Goal: Complete application form: Complete application form

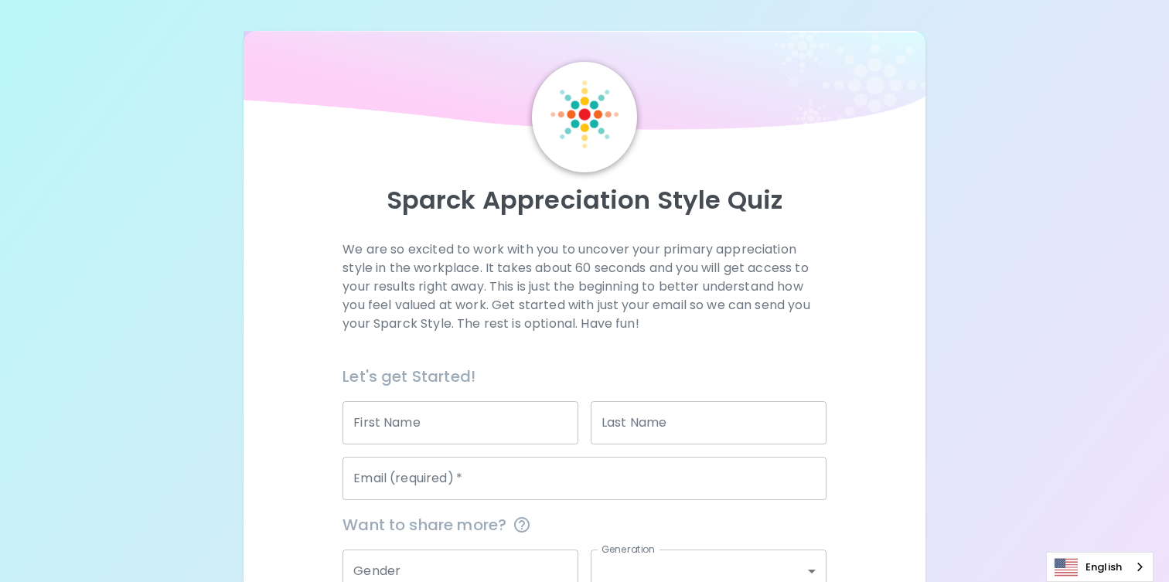
click at [415, 428] on input "First Name" at bounding box center [461, 422] width 236 height 43
type input "[PERSON_NAME]"
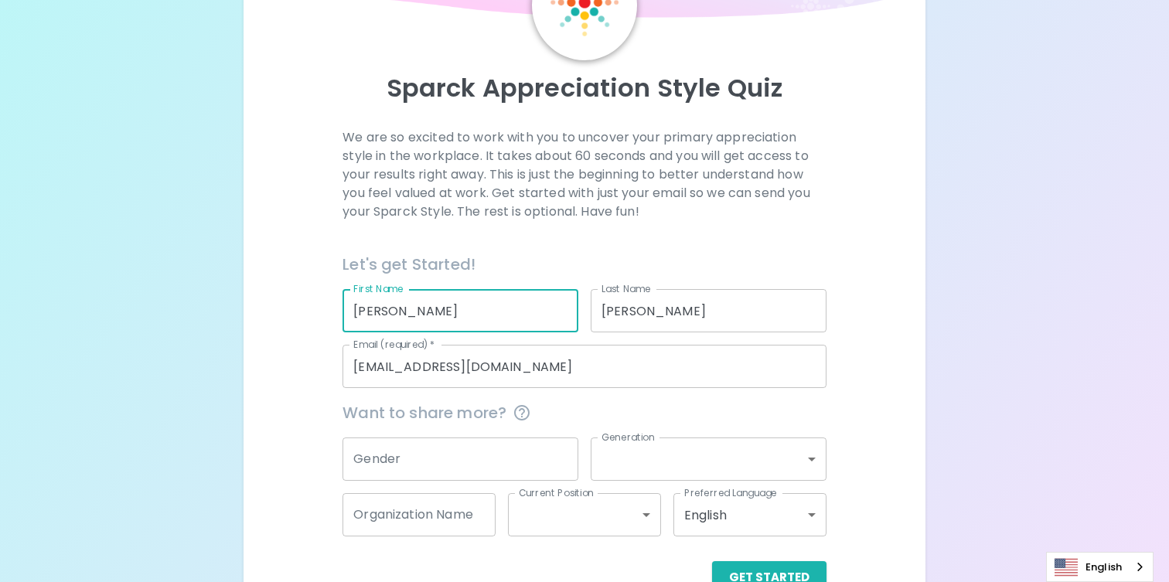
scroll to position [155, 0]
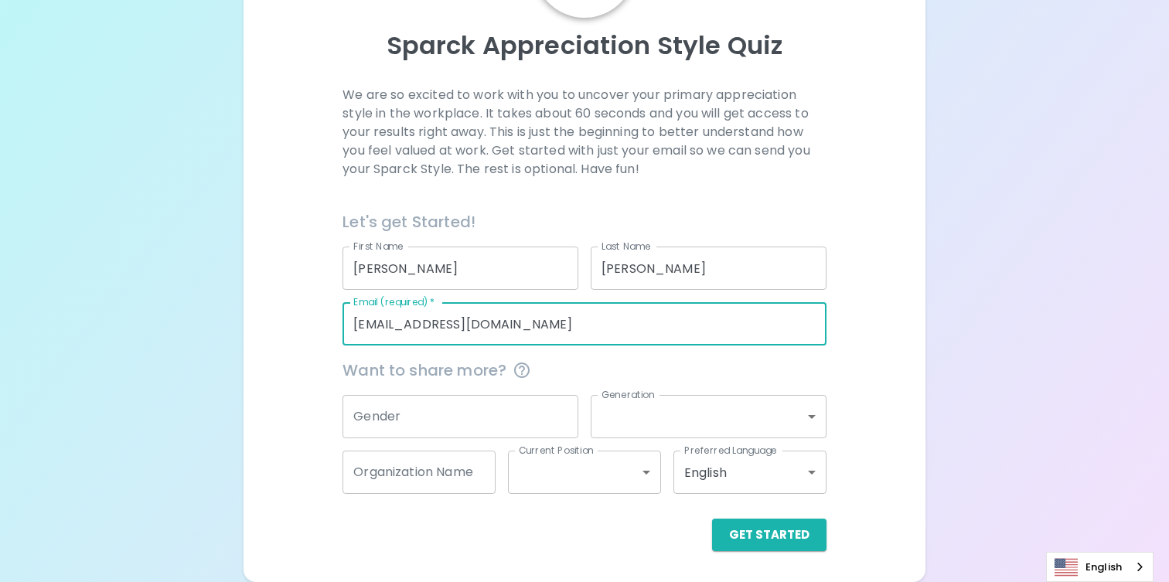
click at [492, 329] on input "[EMAIL_ADDRESS][DOMAIN_NAME]" at bounding box center [584, 323] width 483 height 43
type input "[PERSON_NAME][EMAIL_ADDRESS][PERSON_NAME][DOMAIN_NAME]"
click at [442, 421] on input "Gender" at bounding box center [461, 416] width 236 height 43
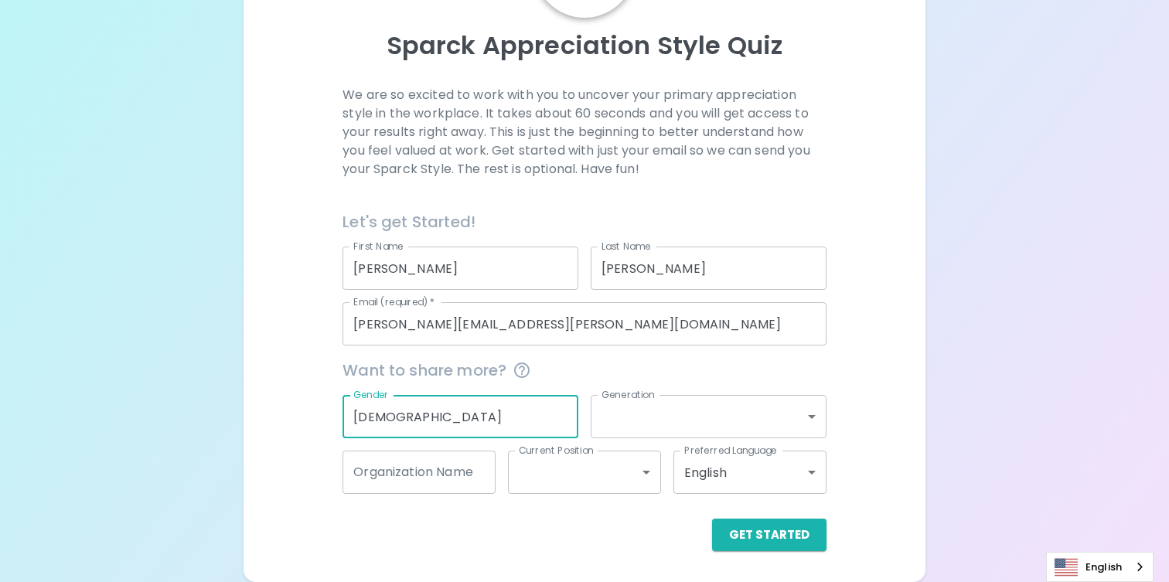
type input "[DEMOGRAPHIC_DATA]"
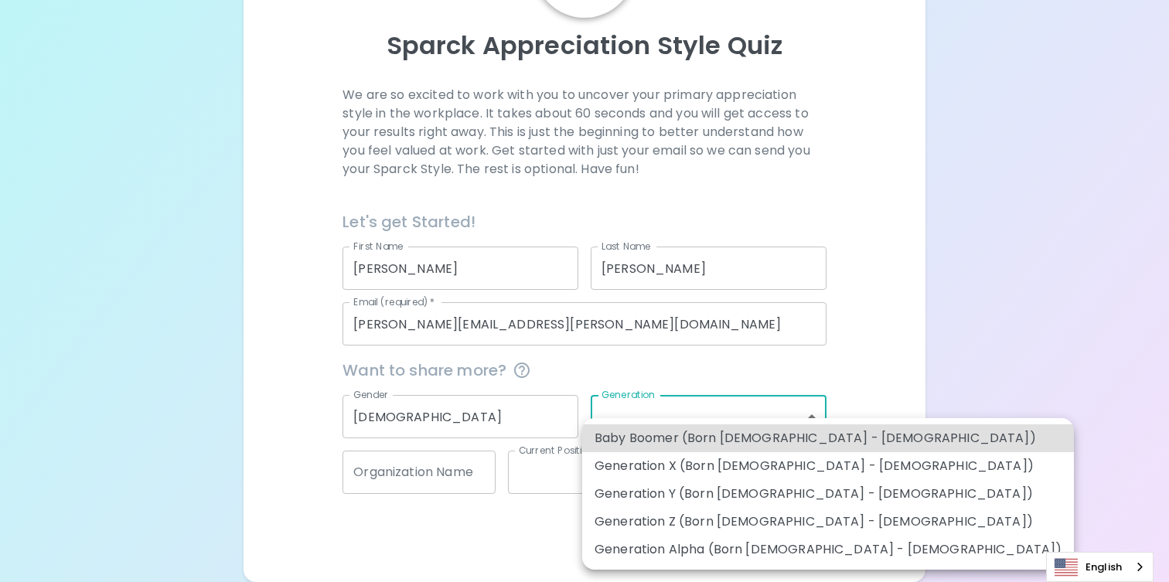
click at [633, 418] on body "Sparck Appreciation Style Quiz We are so excited to work with you to uncover yo…" at bounding box center [584, 213] width 1169 height 737
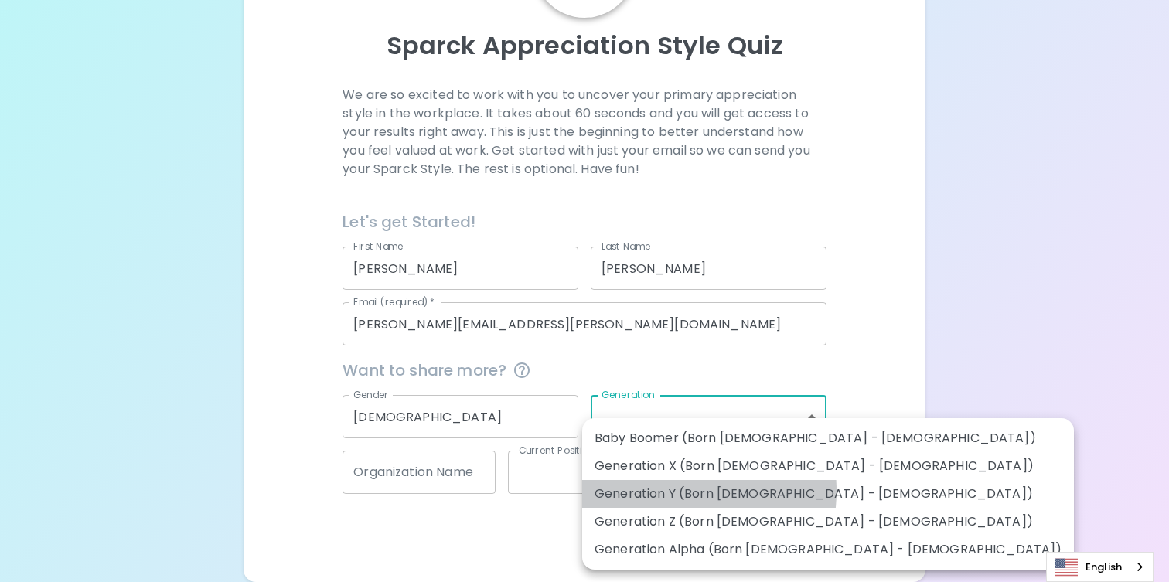
click at [660, 491] on li "Generation Y (Born [DEMOGRAPHIC_DATA] - [DEMOGRAPHIC_DATA])" at bounding box center [828, 494] width 492 height 28
type input "generation_y"
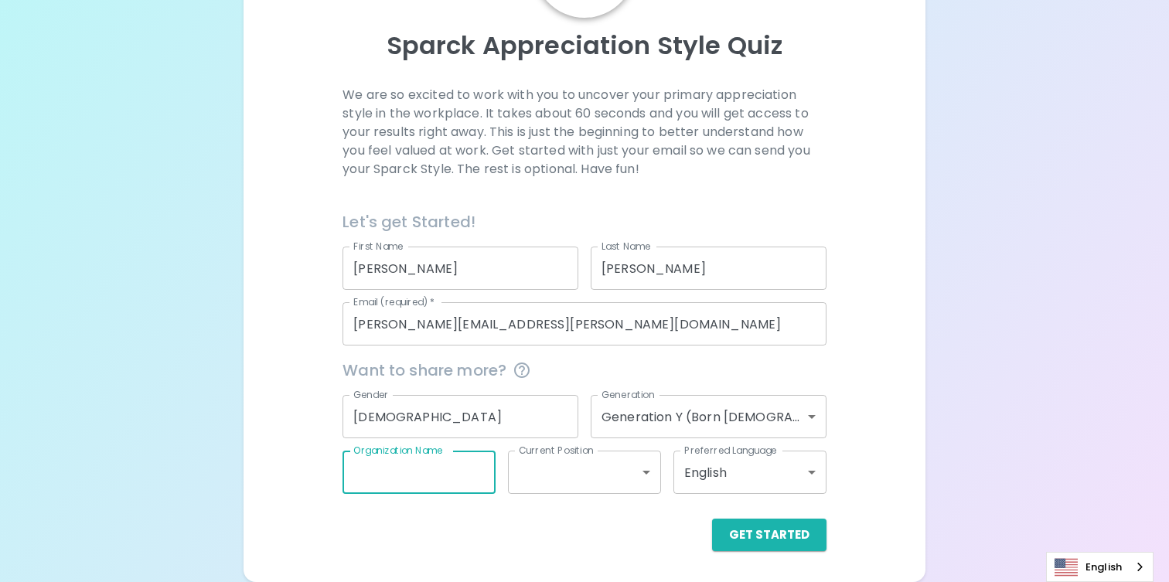
click at [432, 475] on input "Organization Name" at bounding box center [419, 472] width 153 height 43
type input "Sephora"
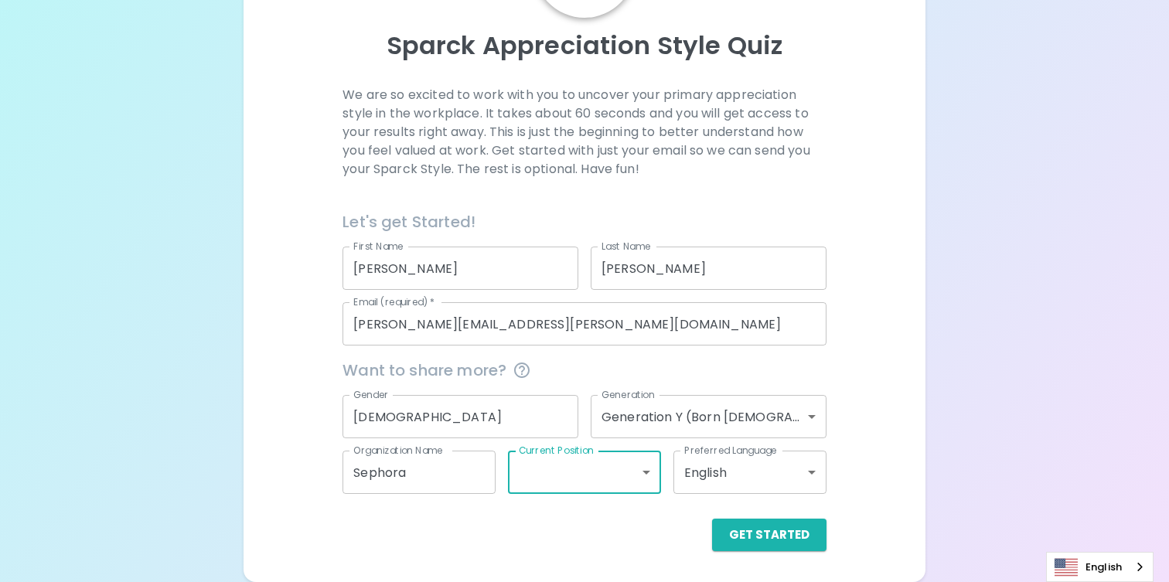
click at [575, 469] on body "Sparck Appreciation Style Quiz We are so excited to work with you to uncover yo…" at bounding box center [584, 213] width 1169 height 737
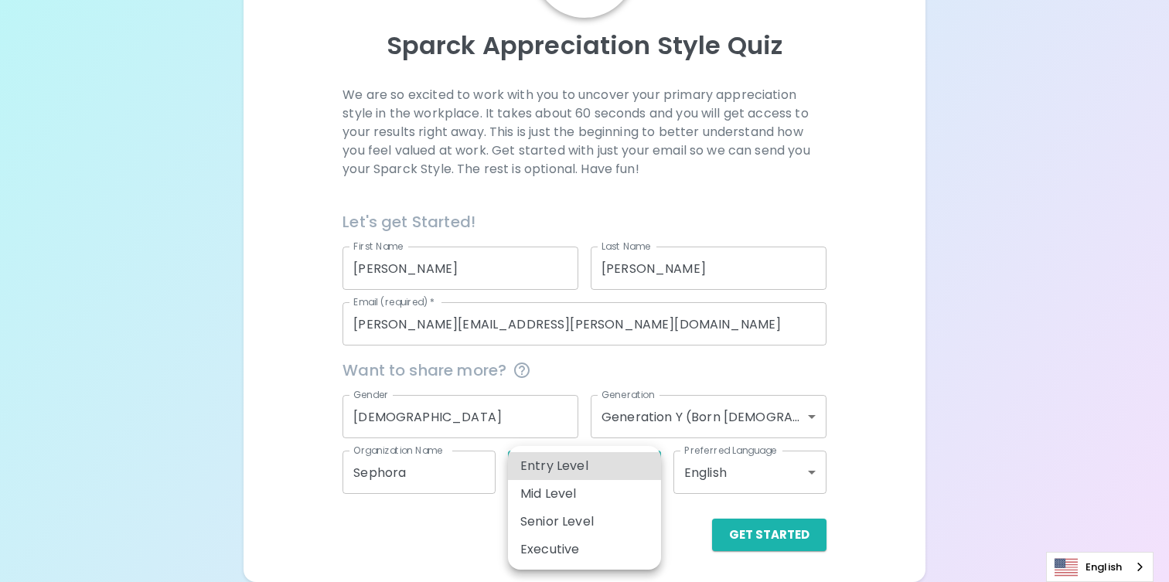
click at [571, 502] on li "Mid Level" at bounding box center [584, 494] width 153 height 28
type input "mid_level"
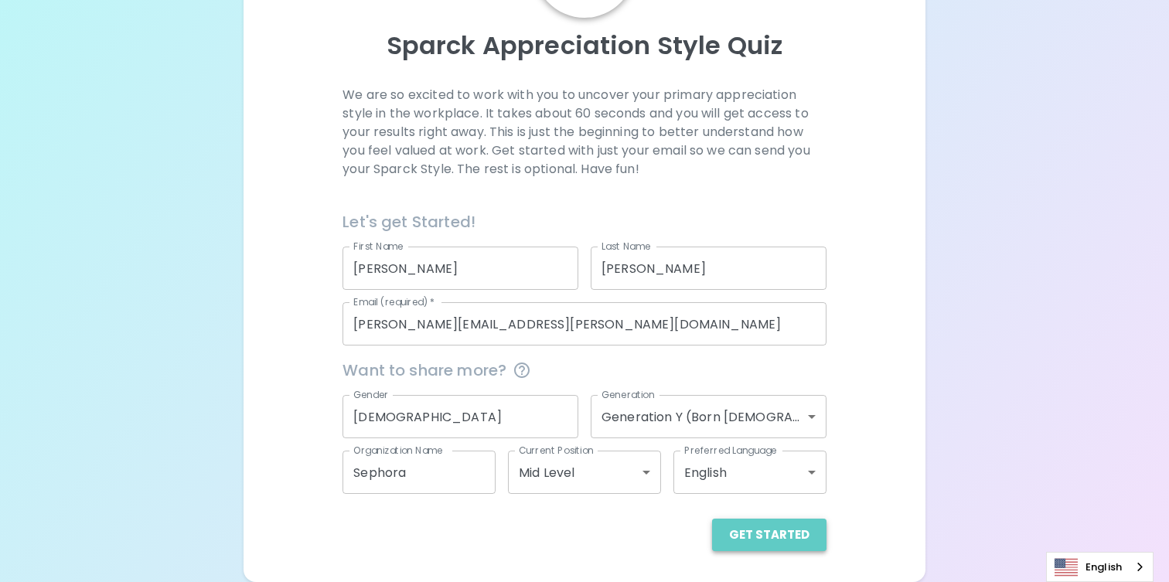
click at [780, 537] on button "Get Started" at bounding box center [769, 535] width 114 height 32
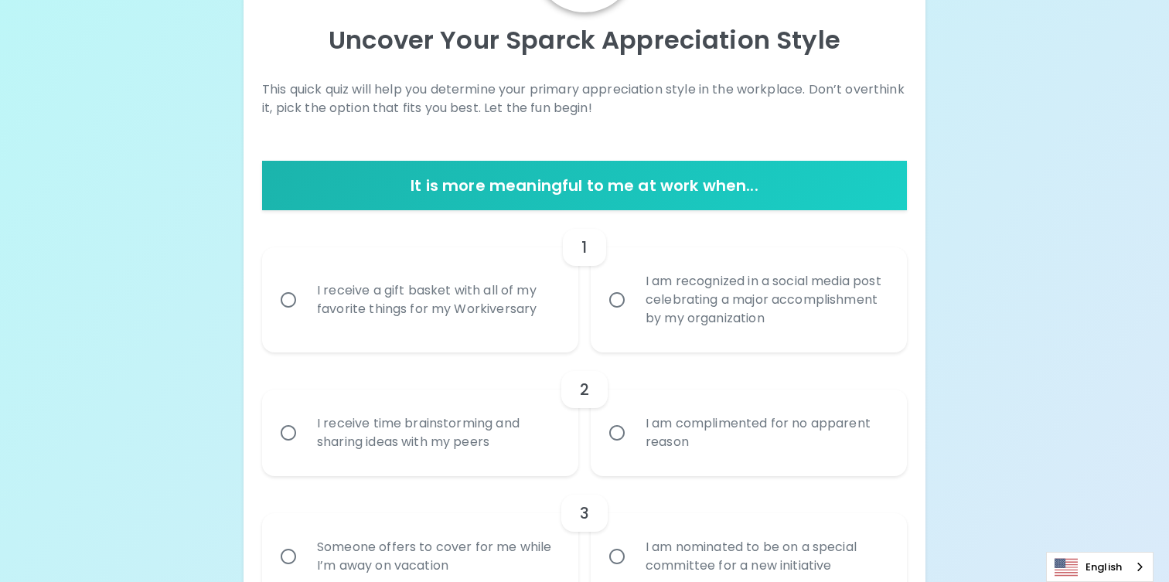
scroll to position [162, 0]
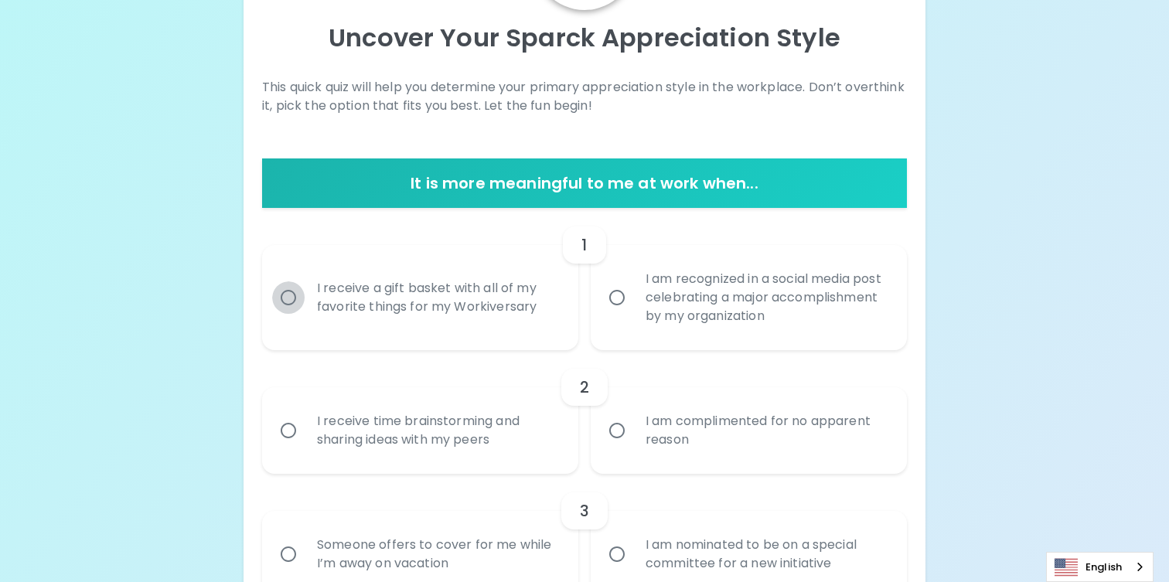
click at [289, 299] on input "I receive a gift basket with all of my favorite things for my Workiversary" at bounding box center [288, 297] width 32 height 32
radio input "true"
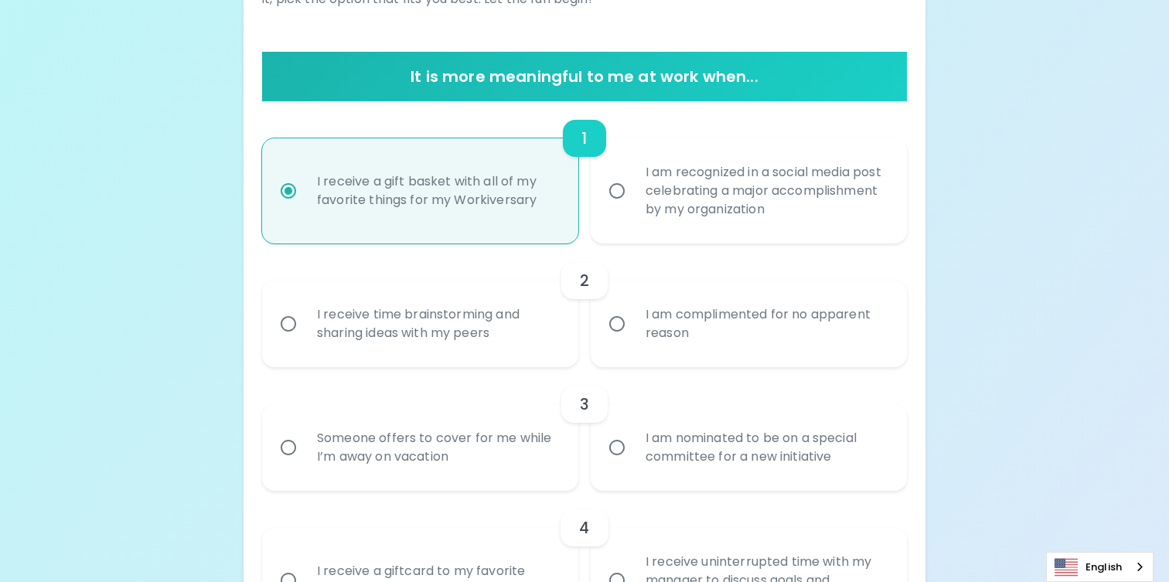
scroll to position [286, 0]
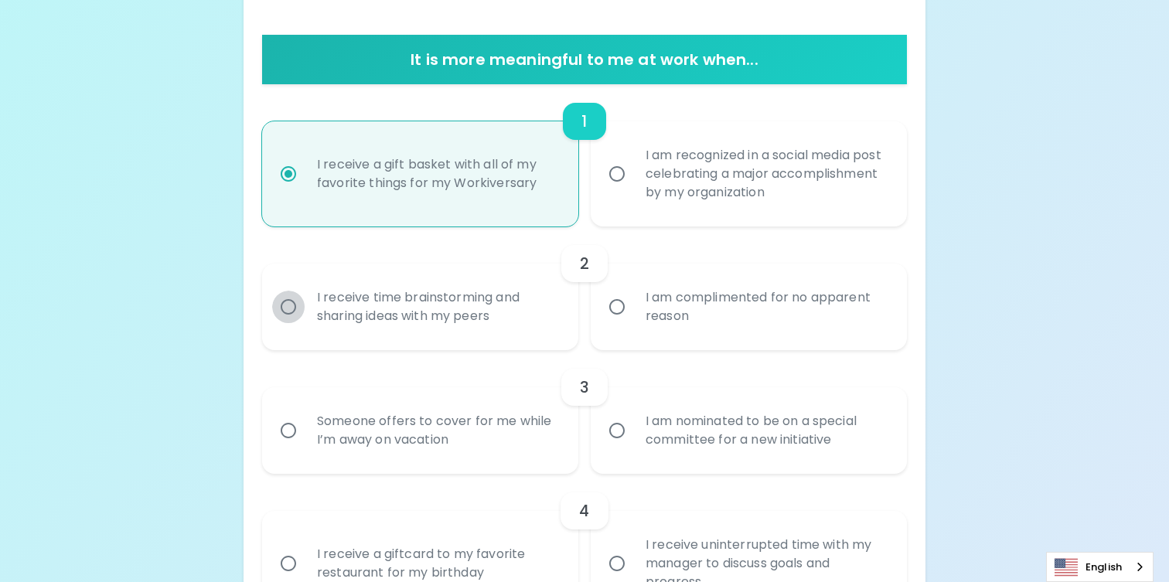
click at [285, 304] on input "I receive time brainstorming and sharing ideas with my peers" at bounding box center [288, 307] width 32 height 32
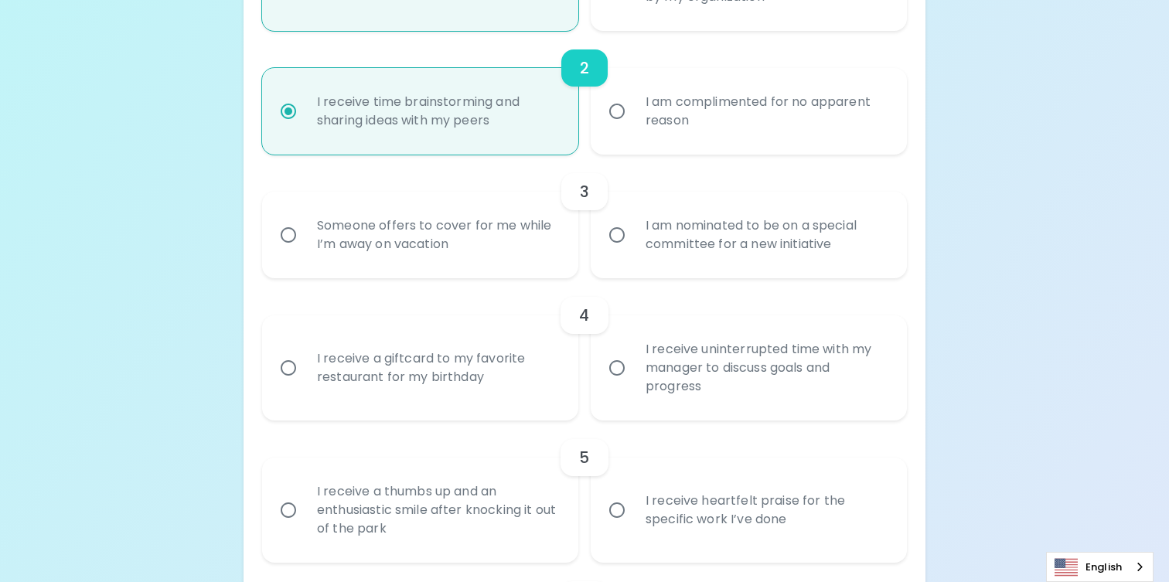
scroll to position [506, 0]
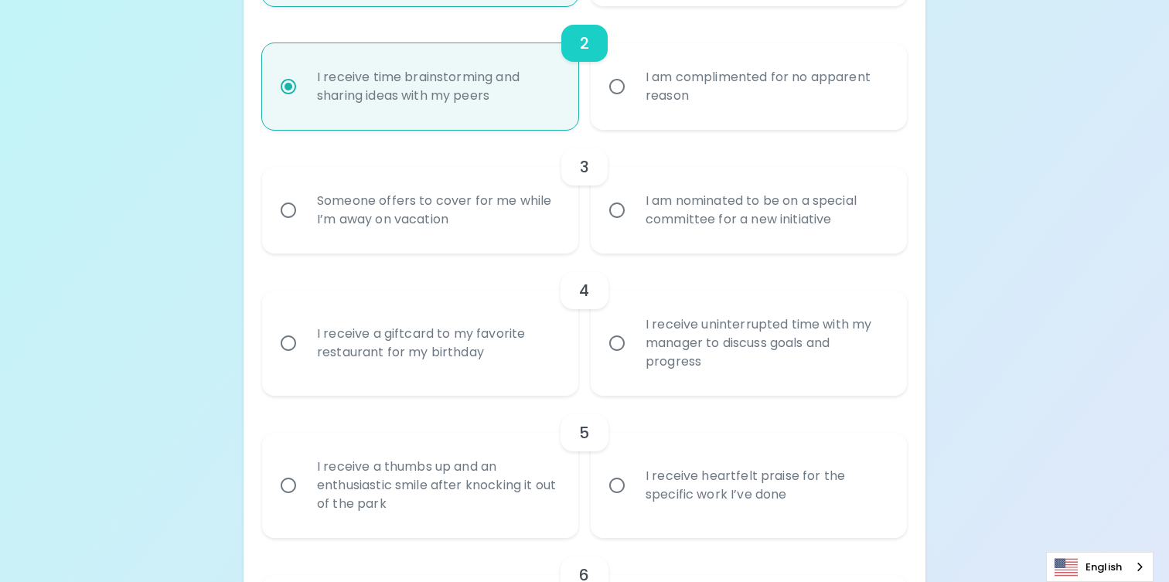
radio input "true"
click at [722, 237] on div "I am nominated to be on a special committee for a new initiative" at bounding box center [765, 210] width 265 height 74
click at [633, 227] on input "I am nominated to be on a special committee for a new initiative" at bounding box center [617, 210] width 32 height 32
radio input "false"
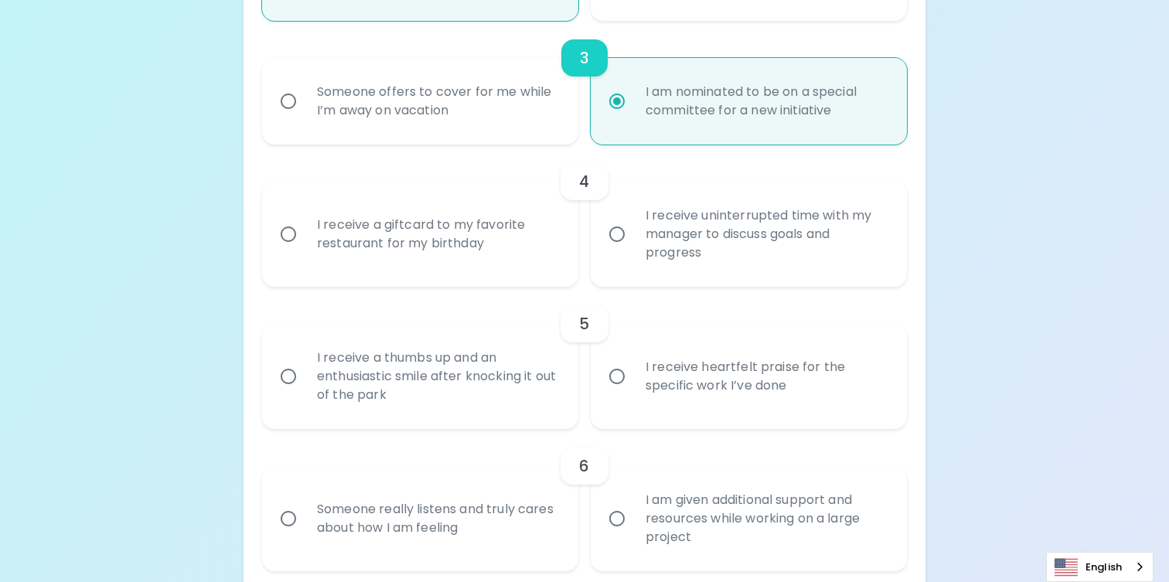
scroll to position [630, 0]
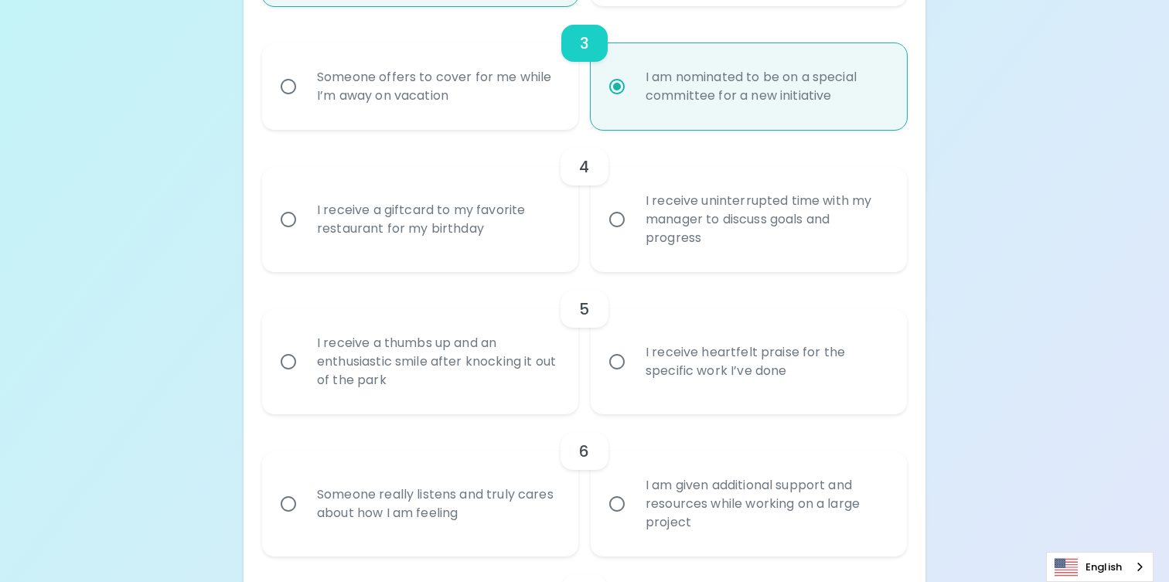
radio input "true"
click at [482, 237] on div "I receive a giftcard to my favorite restaurant for my birthday" at bounding box center [437, 219] width 265 height 74
click at [305, 236] on input "I receive a giftcard to my favorite restaurant for my birthday" at bounding box center [288, 219] width 32 height 32
radio input "false"
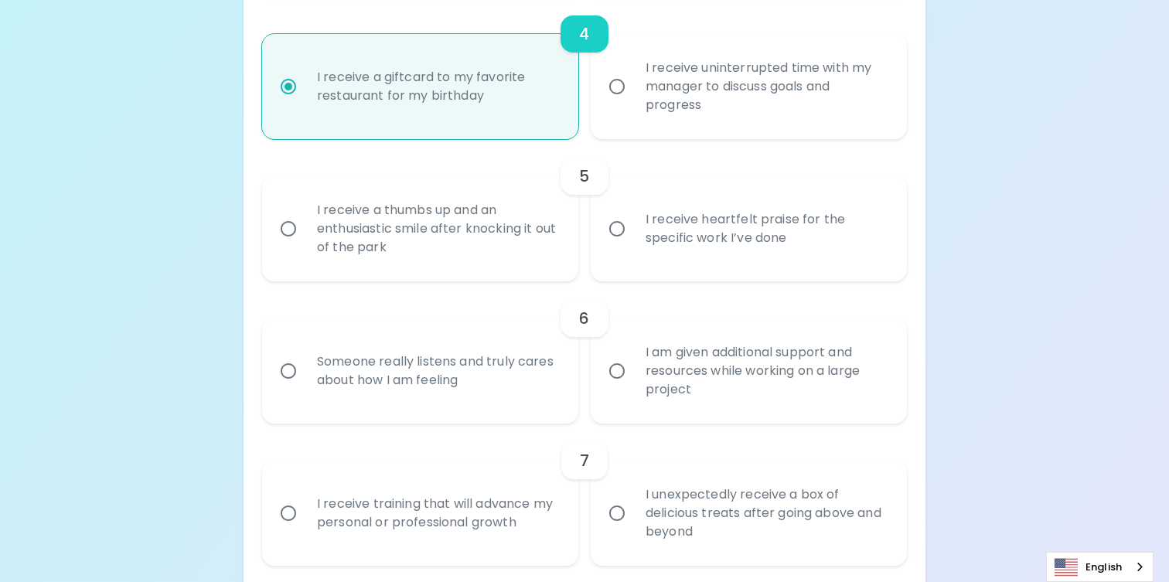
scroll to position [768, 0]
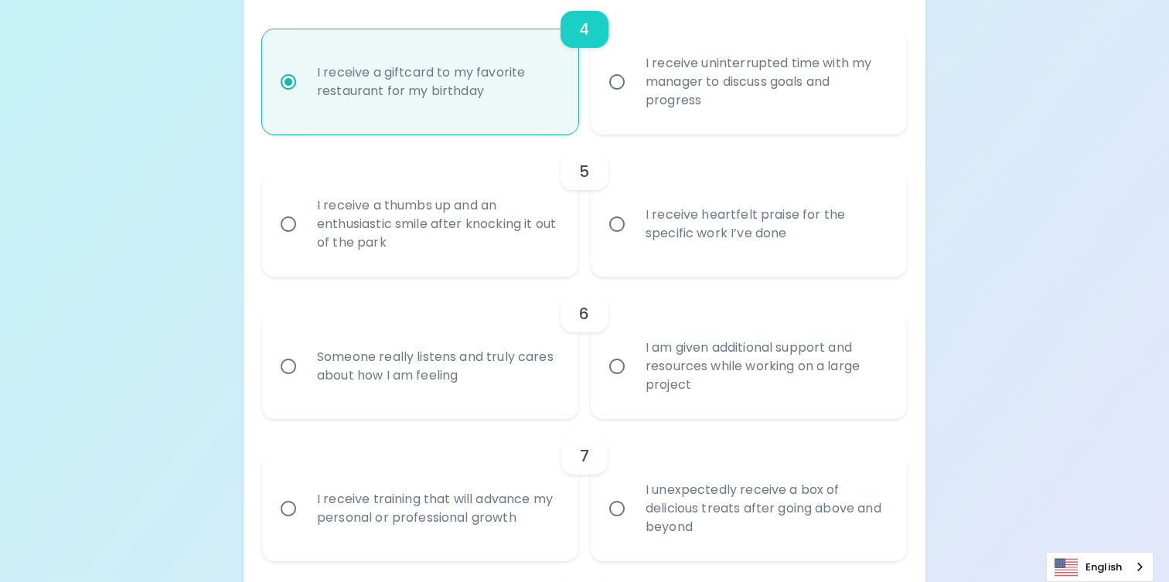
radio input "true"
click at [803, 230] on div "I receive heartfelt praise for the specific work I’ve done" at bounding box center [765, 224] width 265 height 74
click at [633, 230] on input "I receive heartfelt praise for the specific work I’ve done" at bounding box center [617, 224] width 32 height 32
radio input "false"
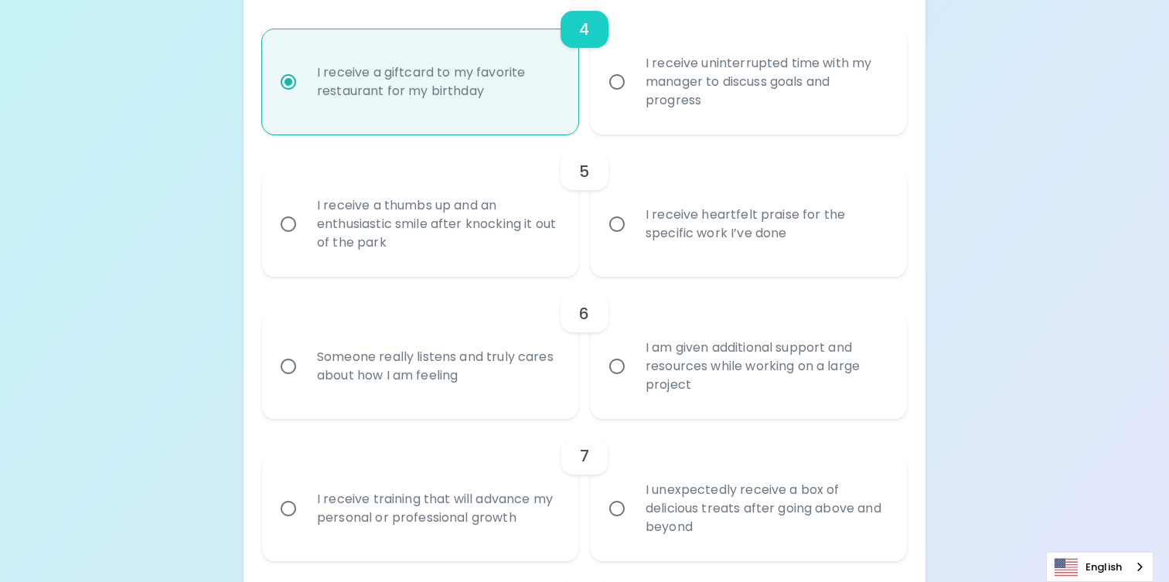
radio input "false"
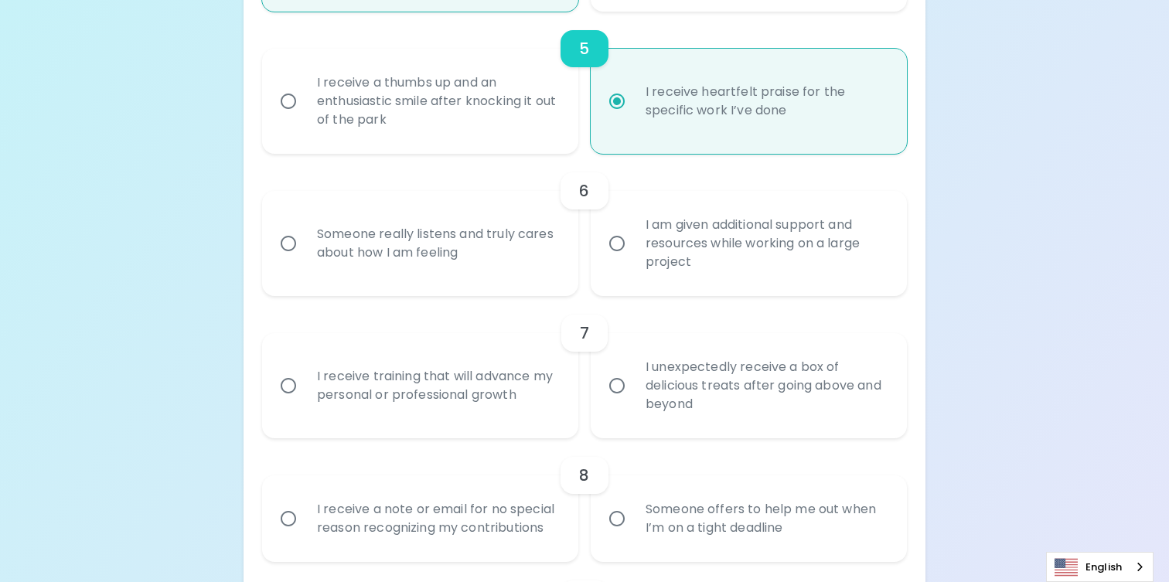
scroll to position [892, 0]
radio input "true"
click at [474, 251] on div "Someone really listens and truly cares about how I am feeling" at bounding box center [437, 243] width 265 height 74
click at [305, 251] on input "Someone really listens and truly cares about how I am feeling" at bounding box center [288, 243] width 32 height 32
radio input "false"
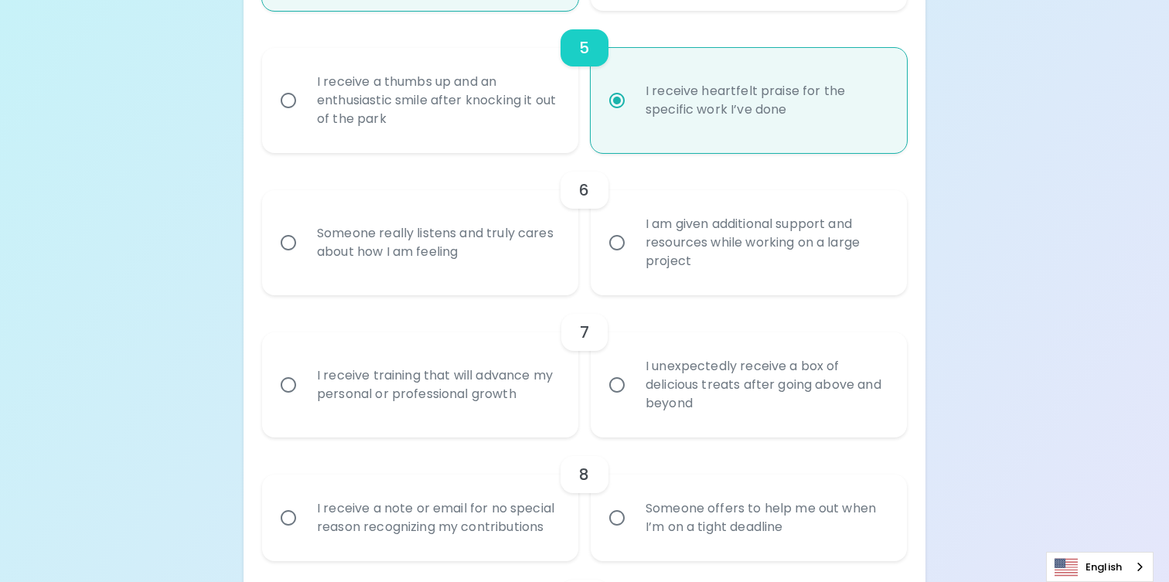
radio input "false"
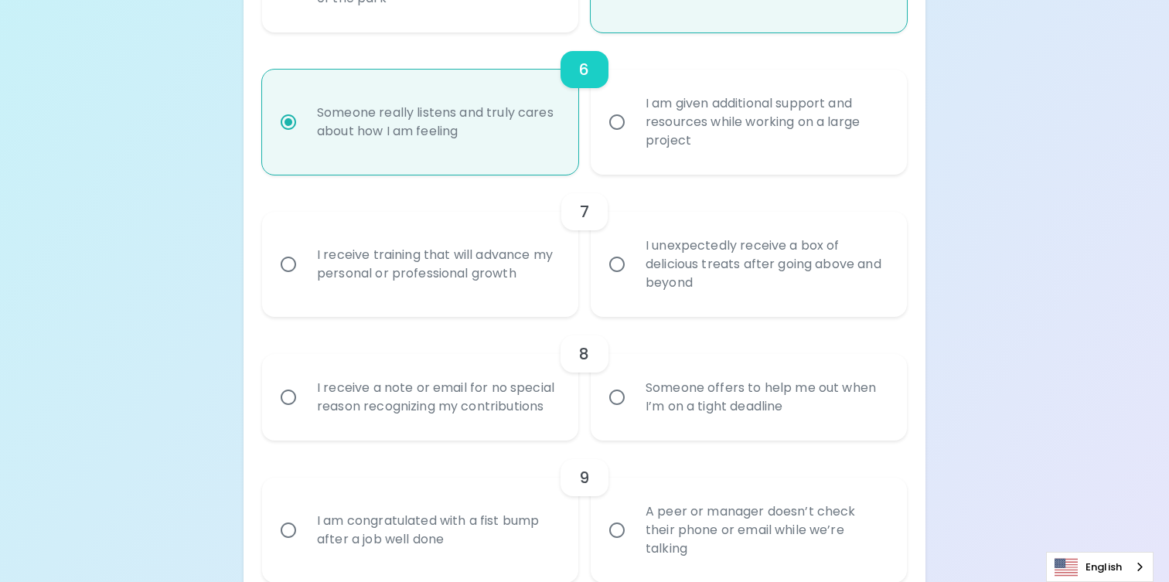
scroll to position [1015, 0]
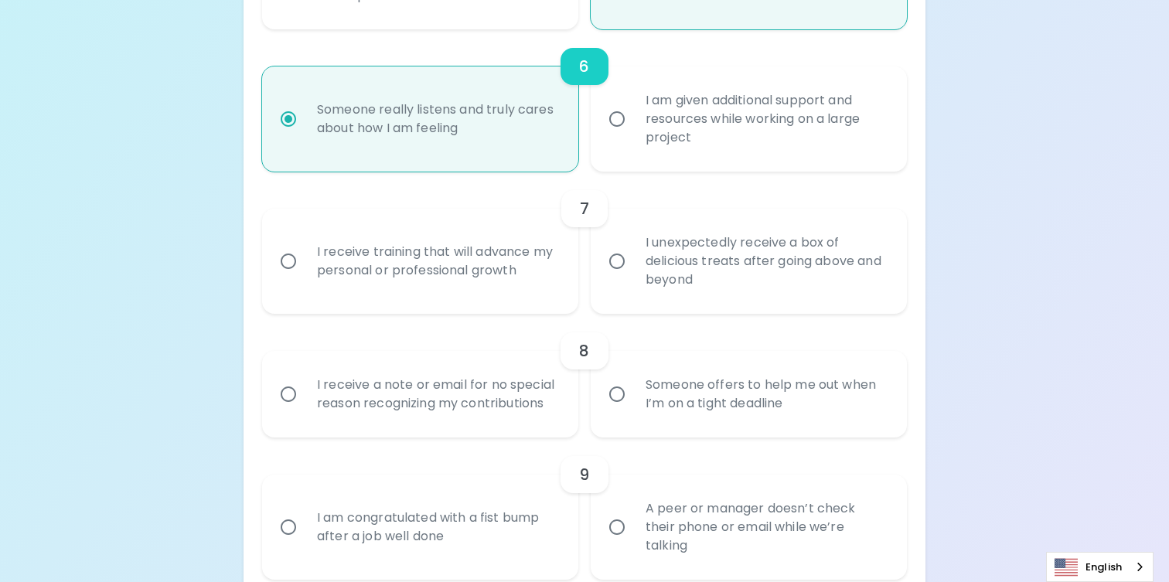
radio input "true"
click at [290, 258] on input "I receive training that will advance my personal or professional growth" at bounding box center [288, 261] width 32 height 32
radio input "false"
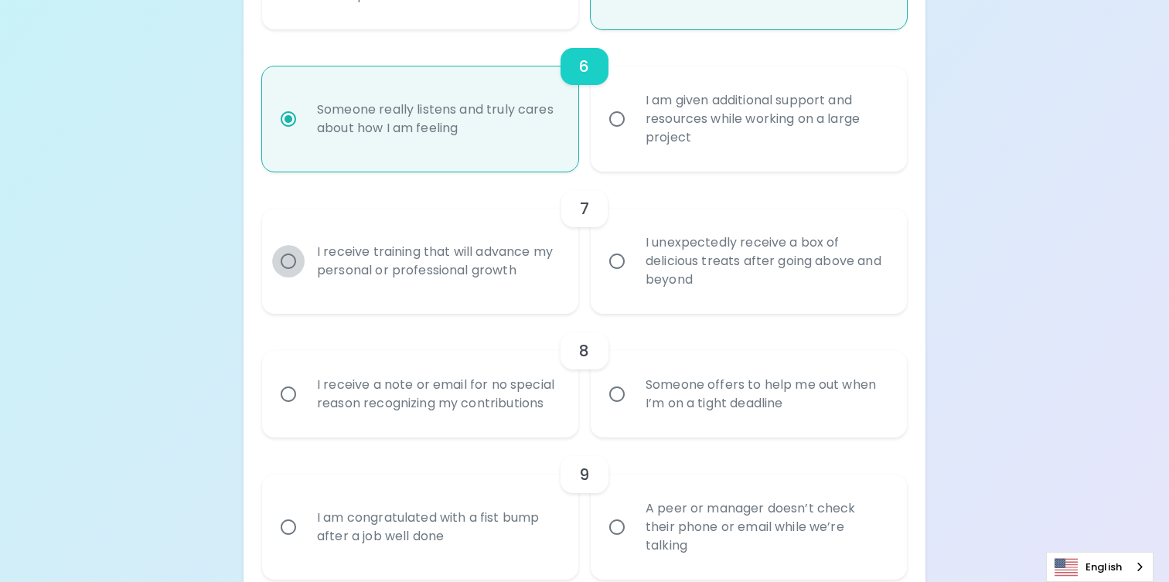
radio input "false"
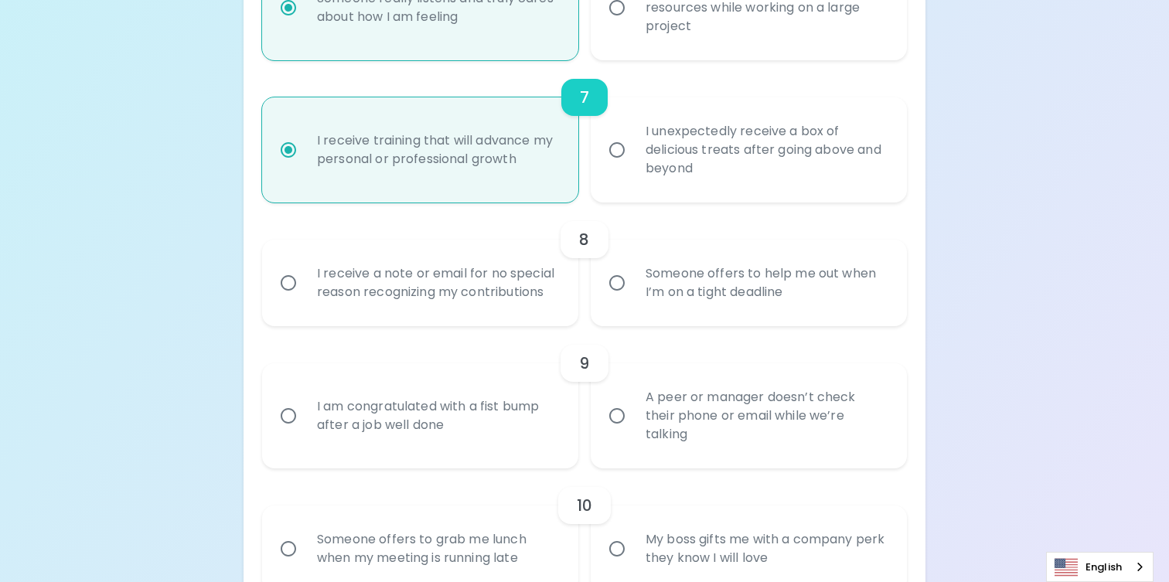
scroll to position [1139, 0]
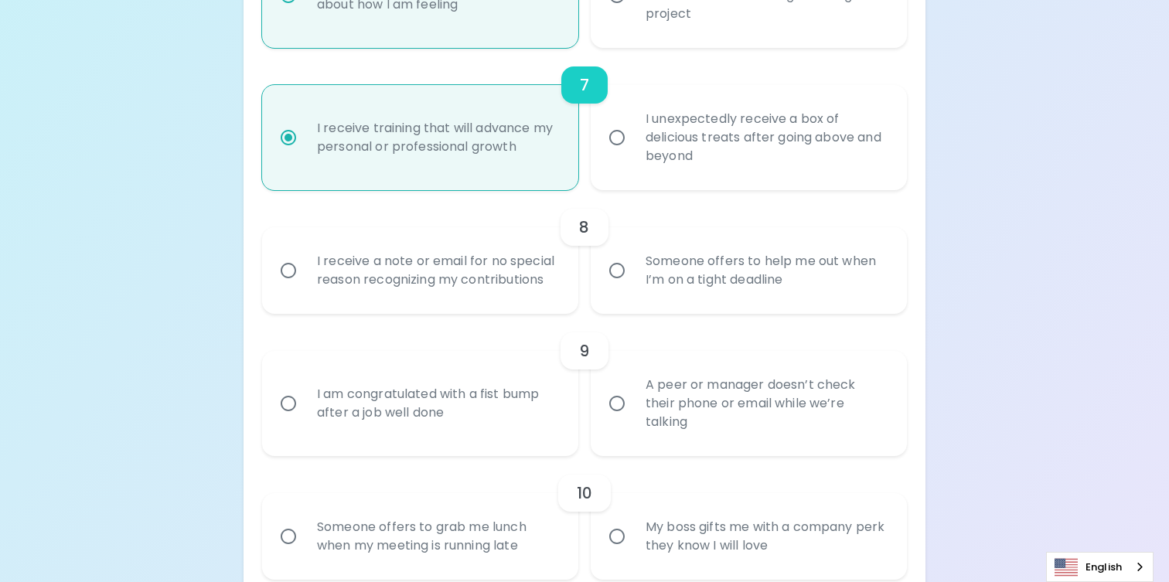
radio input "true"
click at [751, 291] on div "Someone offers to help me out when I’m on a tight deadline" at bounding box center [765, 271] width 265 height 74
click at [633, 287] on input "Someone offers to help me out when I’m on a tight deadline" at bounding box center [617, 270] width 32 height 32
radio input "false"
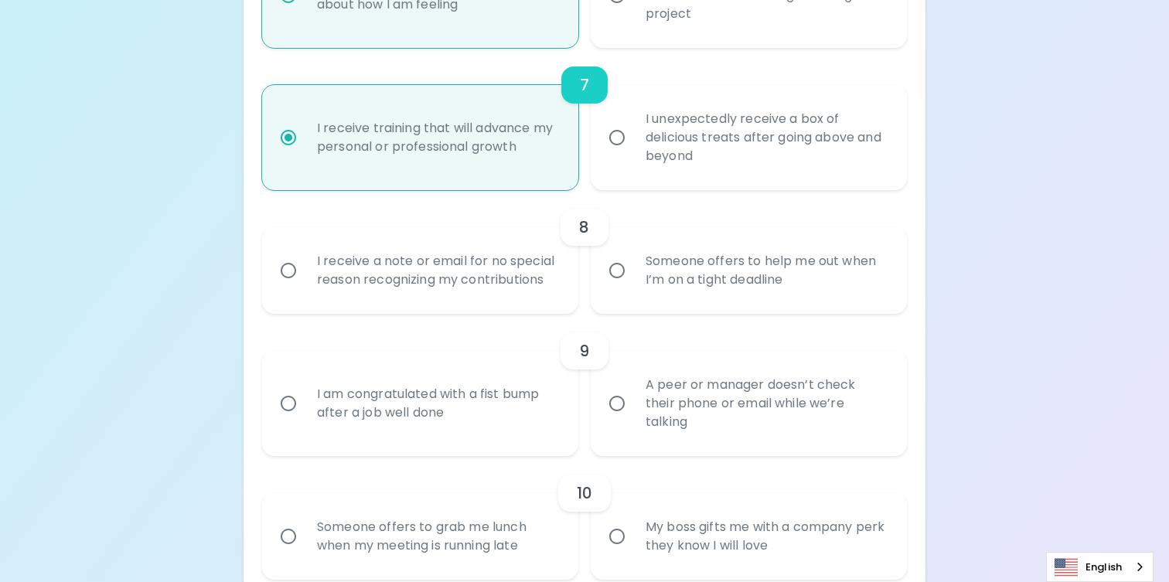
radio input "false"
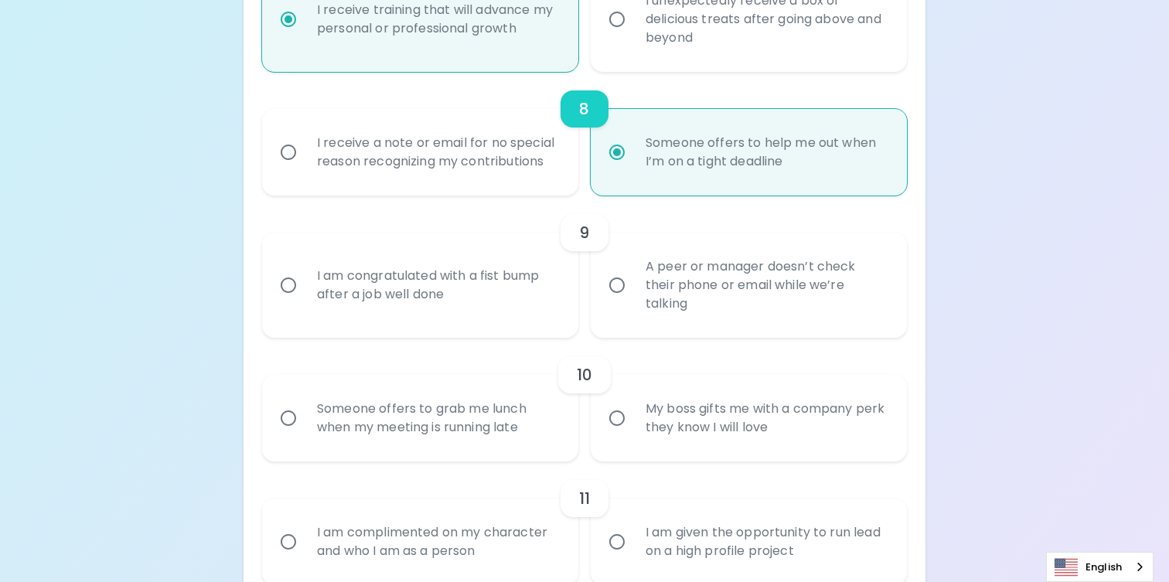
scroll to position [1263, 0]
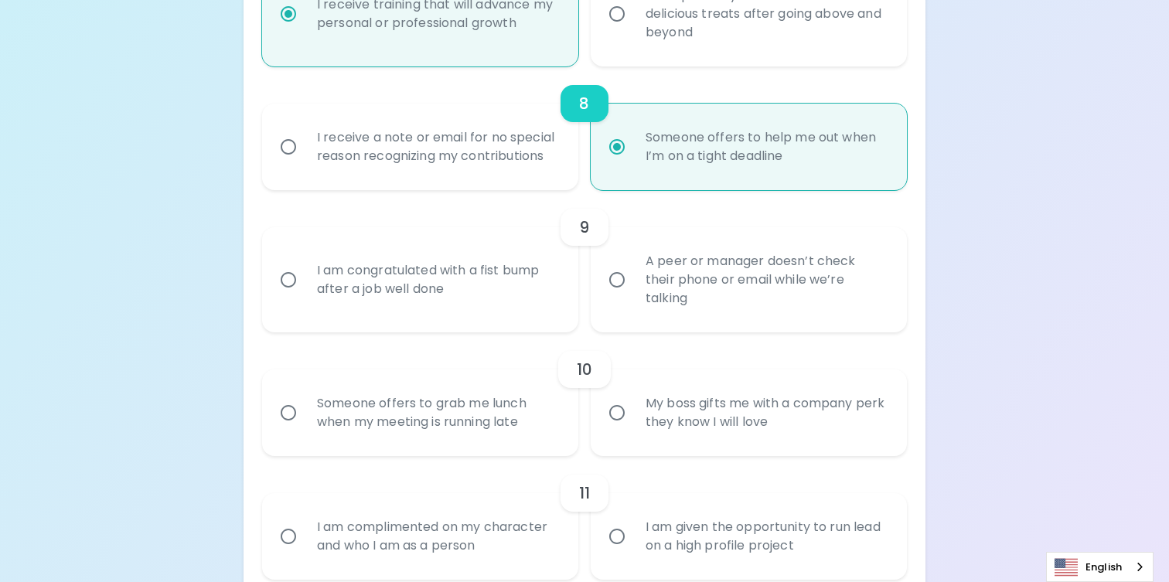
radio input "true"
click at [619, 282] on input "A peer or manager doesn’t check their phone or email while we’re talking" at bounding box center [617, 280] width 32 height 32
radio input "false"
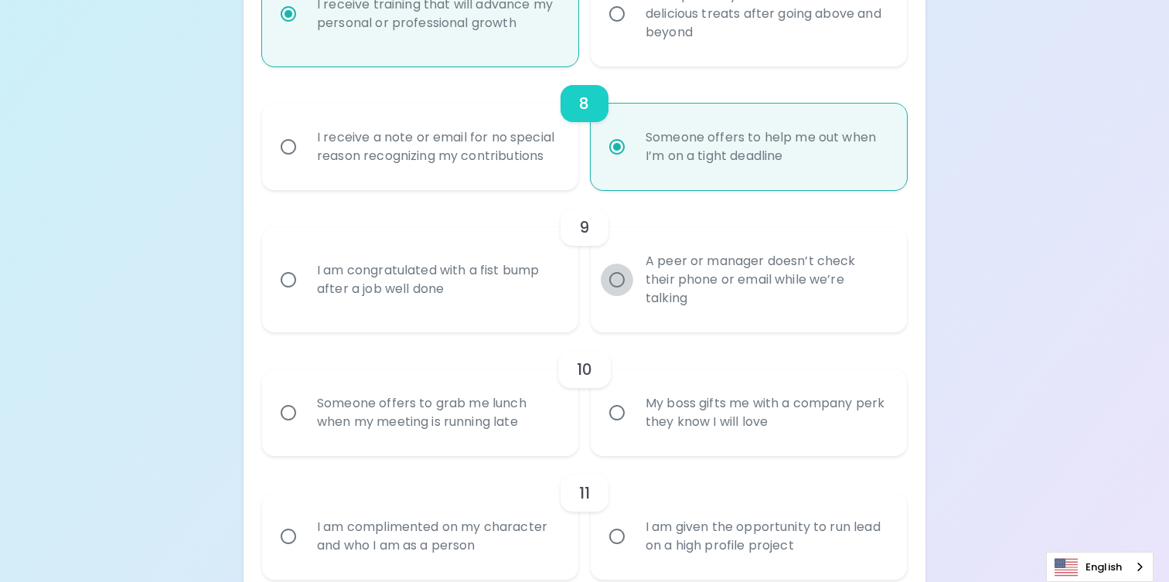
radio input "false"
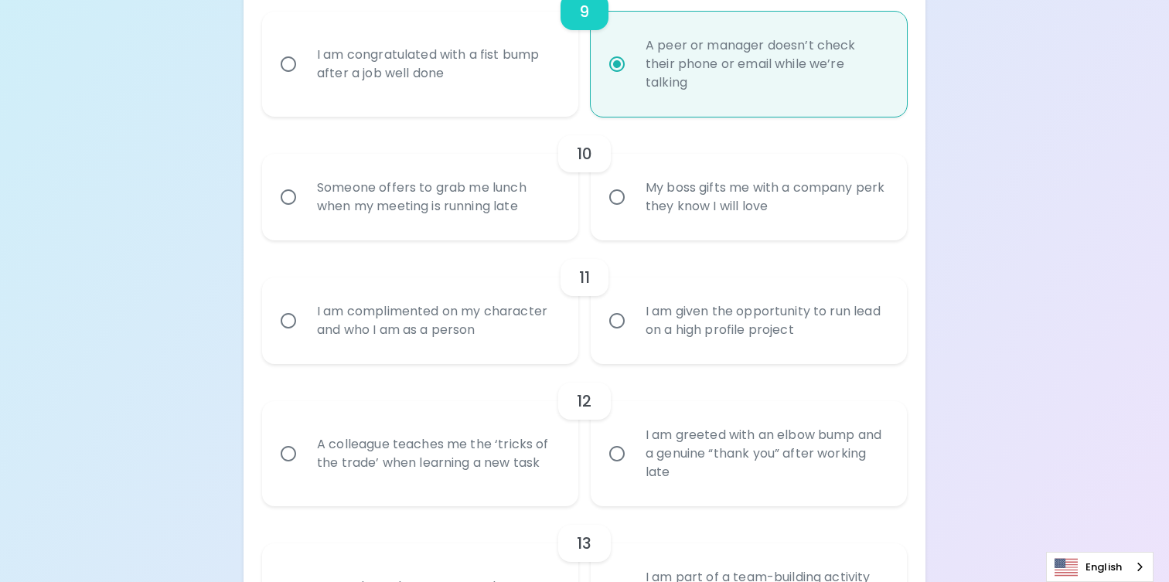
scroll to position [1481, 0]
radio input "true"
click at [413, 221] on div "Someone offers to grab me lunch when my meeting is running late" at bounding box center [437, 194] width 265 height 74
click at [305, 210] on input "Someone offers to grab me lunch when my meeting is running late" at bounding box center [288, 194] width 32 height 32
radio input "false"
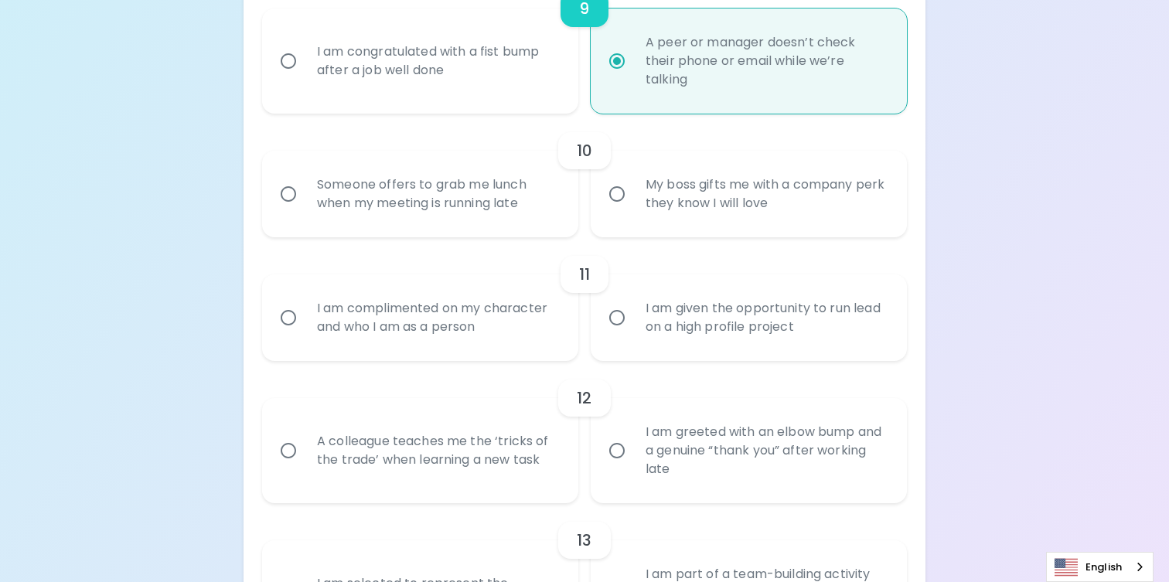
radio input "false"
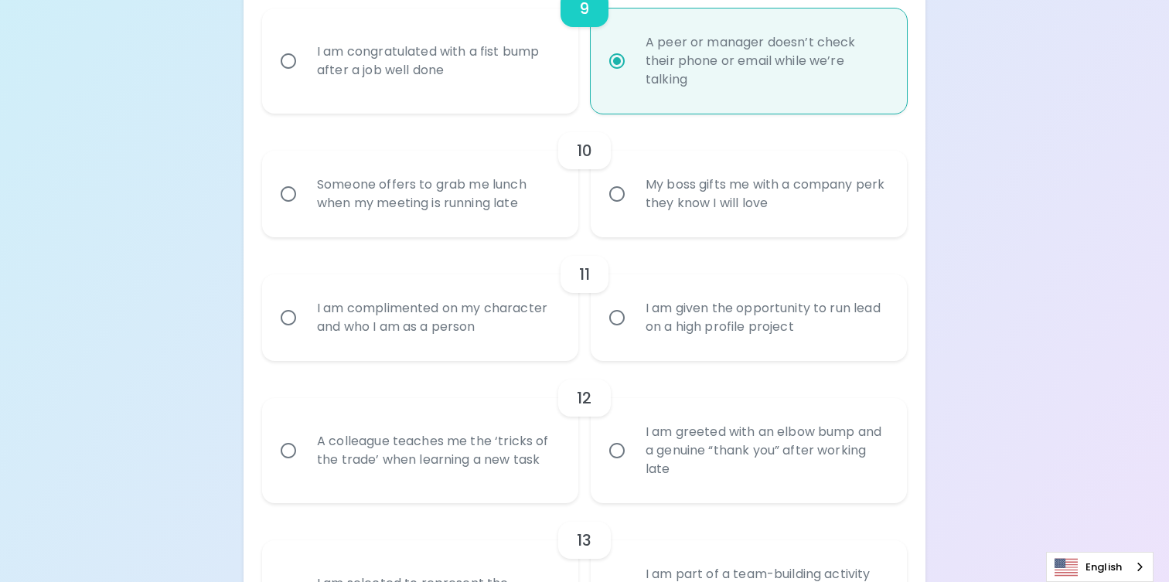
radio input "false"
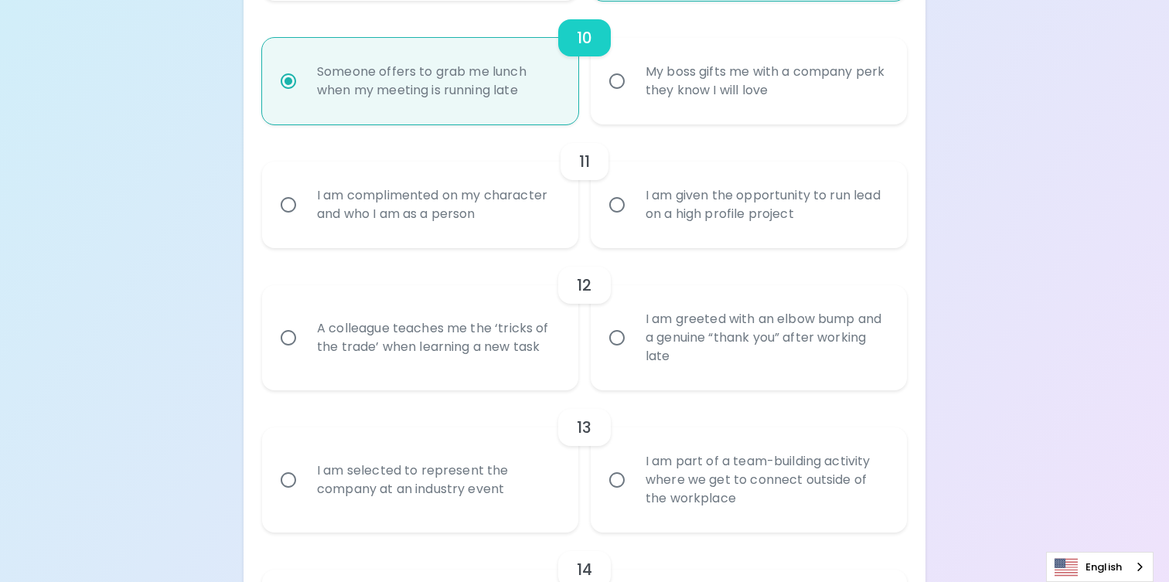
scroll to position [1605, 0]
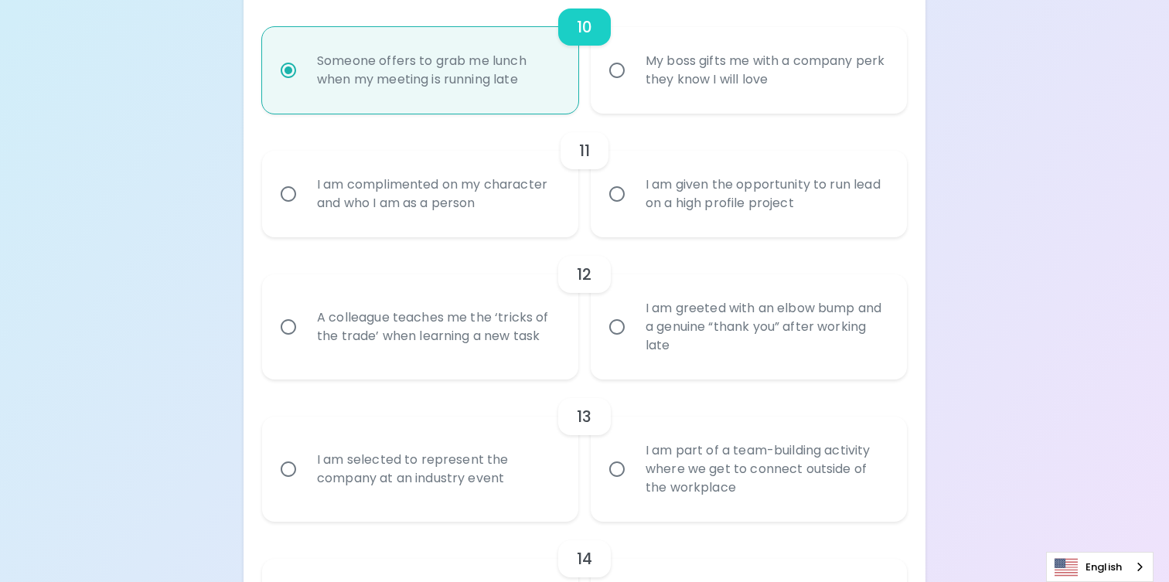
radio input "true"
click at [413, 221] on div "I am complimented on my character and who I am as a person" at bounding box center [437, 194] width 265 height 74
click at [305, 210] on input "I am complimented on my character and who I am as a person" at bounding box center [288, 194] width 32 height 32
radio input "false"
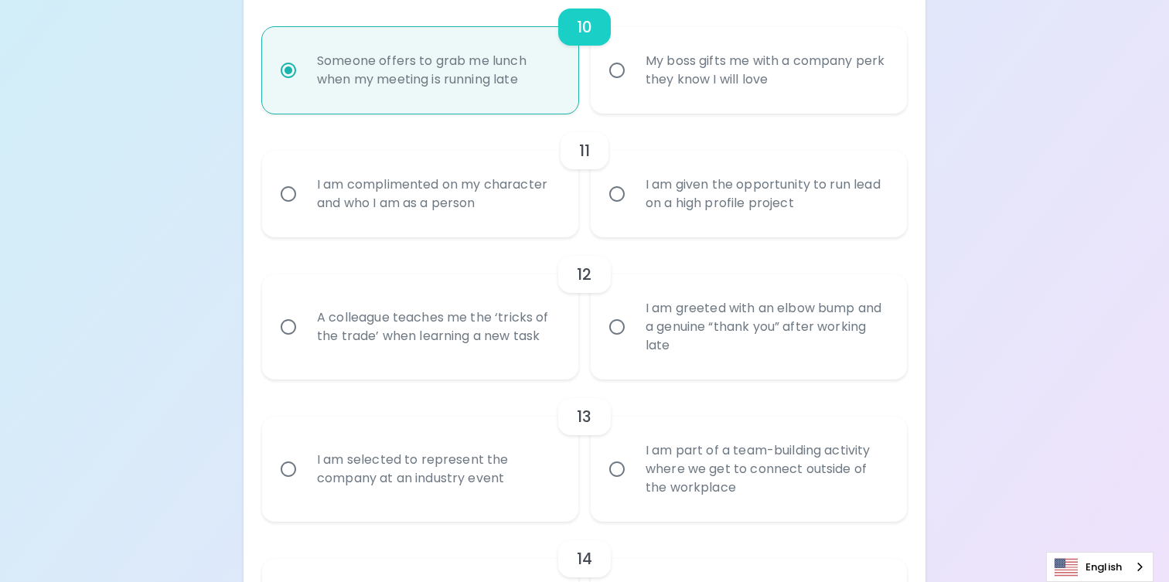
radio input "false"
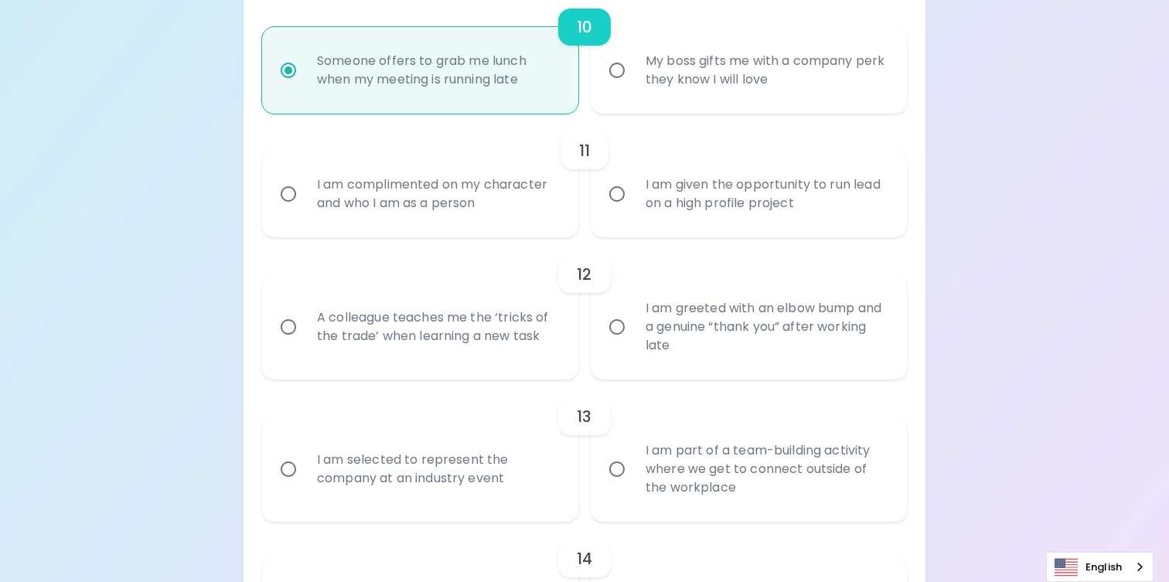
radio input "false"
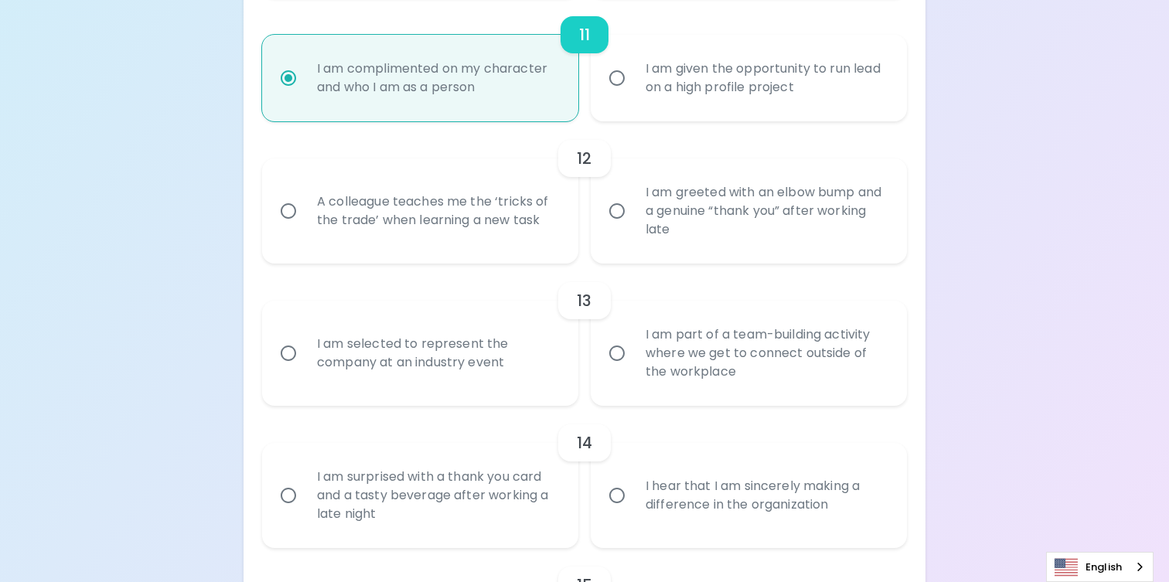
scroll to position [1729, 0]
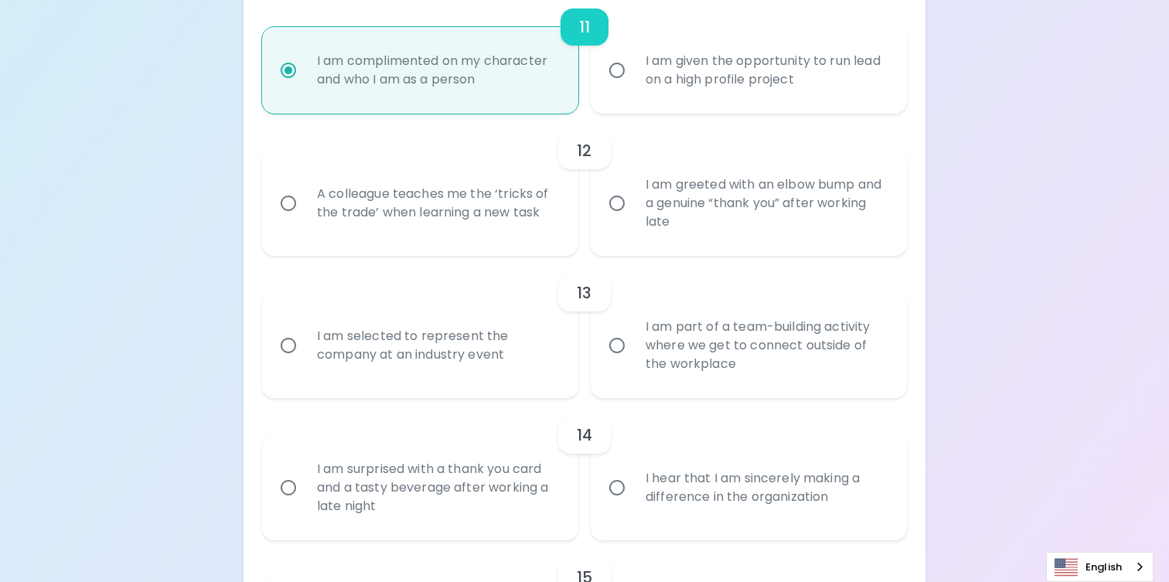
radio input "true"
click at [377, 225] on div "A colleague teaches me the ‘tricks of the trade’ when learning a new task" at bounding box center [437, 203] width 265 height 74
click at [305, 220] on input "A colleague teaches me the ‘tricks of the trade’ when learning a new task" at bounding box center [288, 203] width 32 height 32
radio input "false"
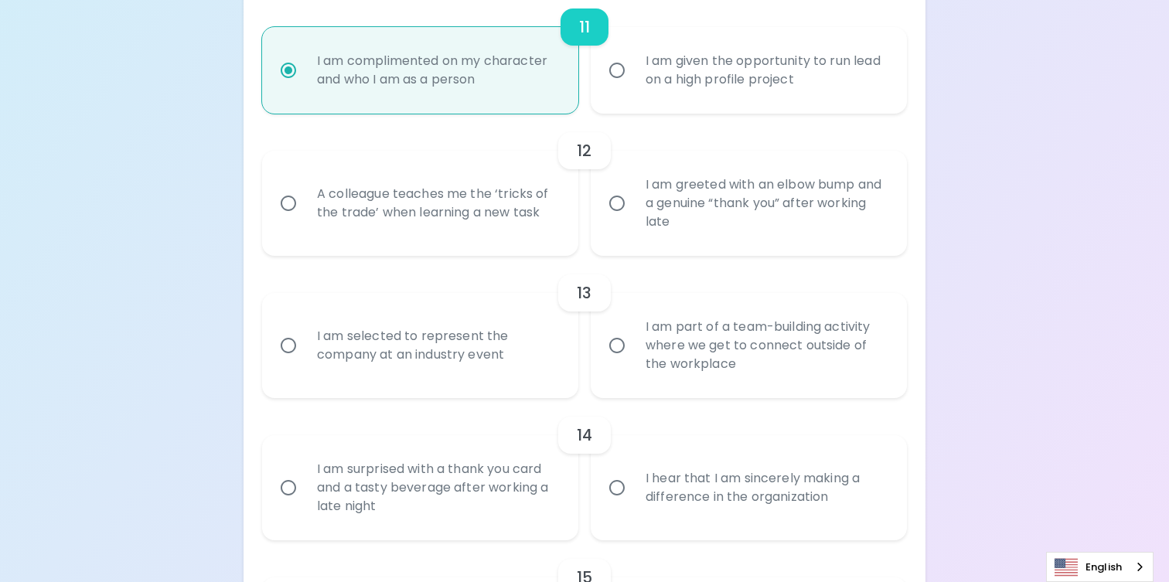
radio input "false"
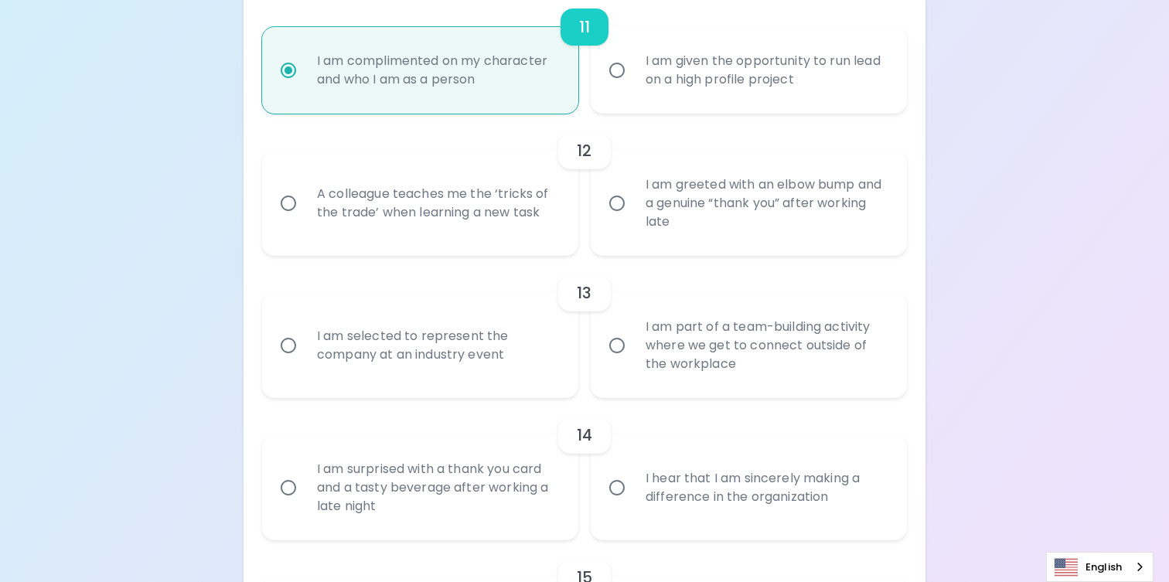
radio input "false"
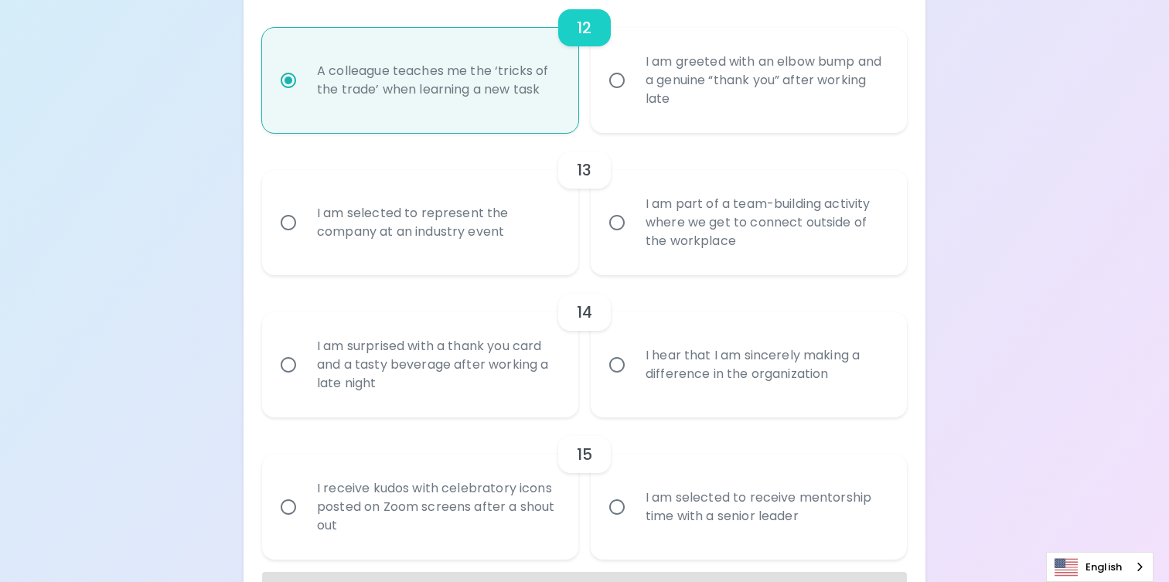
scroll to position [1853, 0]
radio input "true"
click at [452, 247] on div "I am selected to represent the company at an industry event" at bounding box center [437, 222] width 265 height 74
click at [305, 238] on input "I am selected to represent the company at an industry event" at bounding box center [288, 222] width 32 height 32
radio input "false"
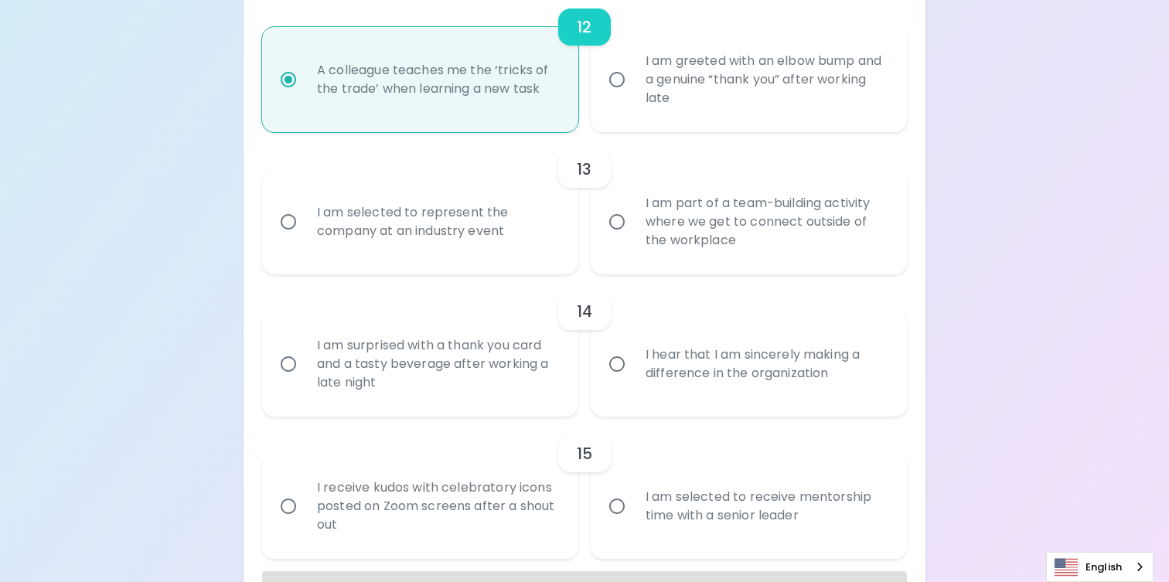
radio input "false"
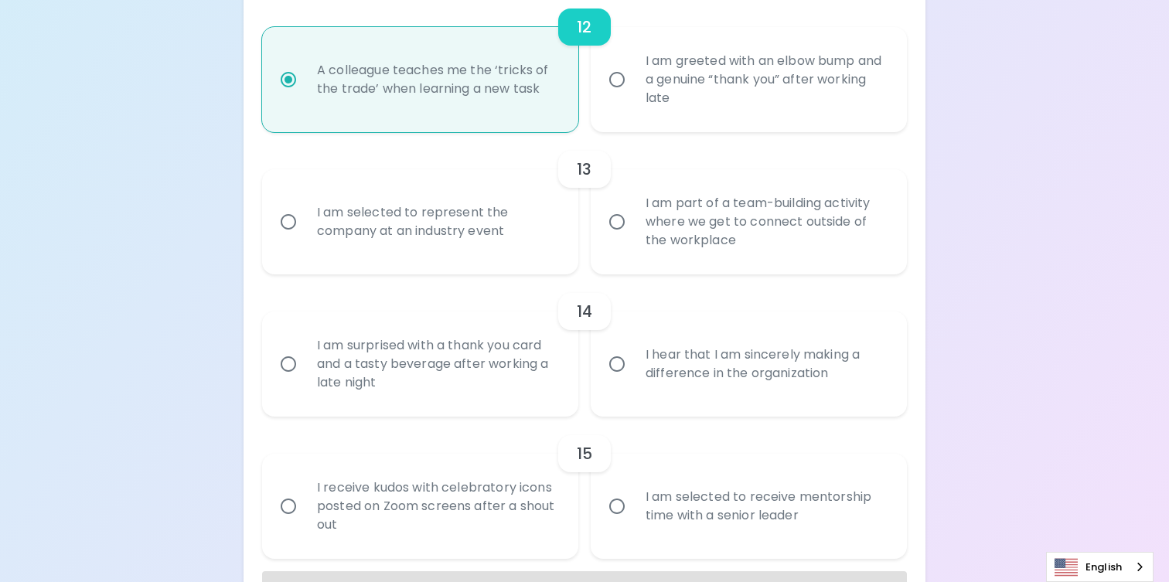
radio input "false"
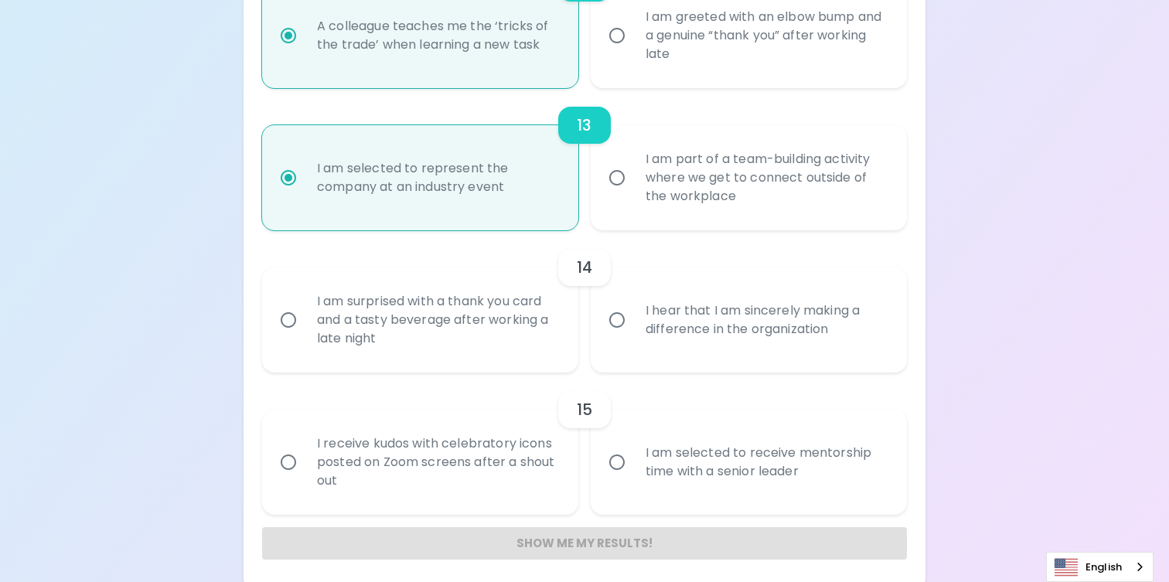
scroll to position [1905, 0]
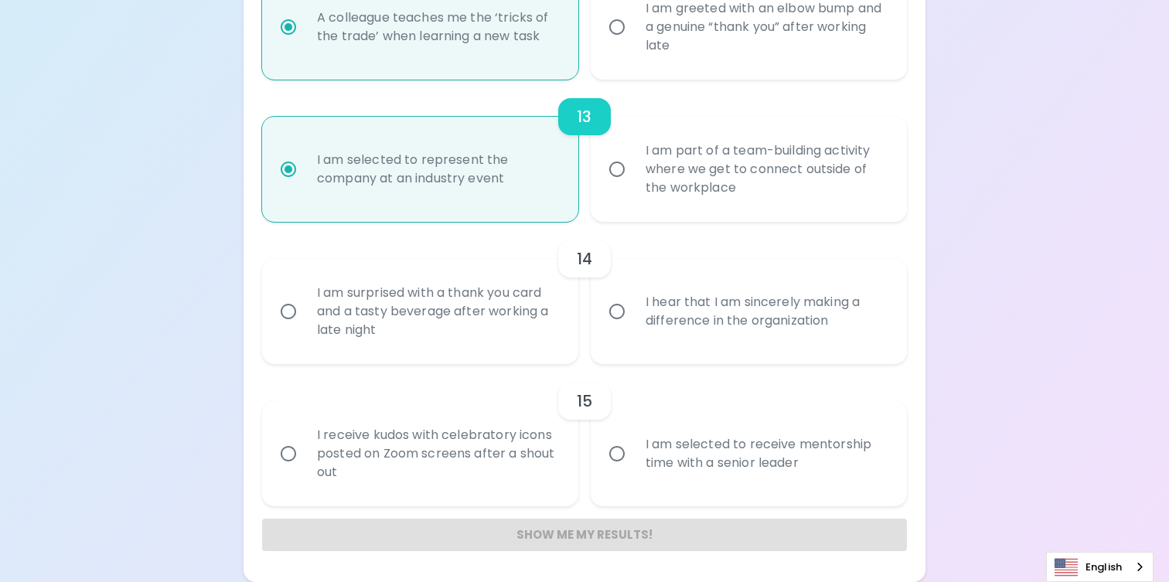
radio input "true"
click at [778, 323] on div "I hear that I am sincerely making a difference in the organization" at bounding box center [765, 311] width 265 height 74
click at [633, 323] on input "I hear that I am sincerely making a difference in the organization" at bounding box center [617, 311] width 32 height 32
radio input "false"
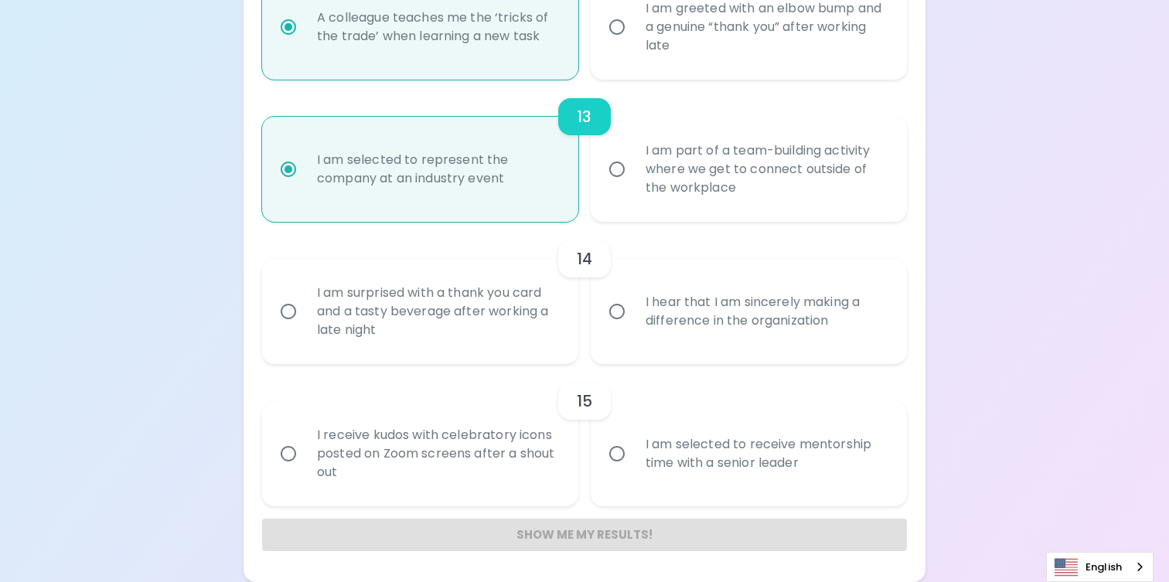
radio input "false"
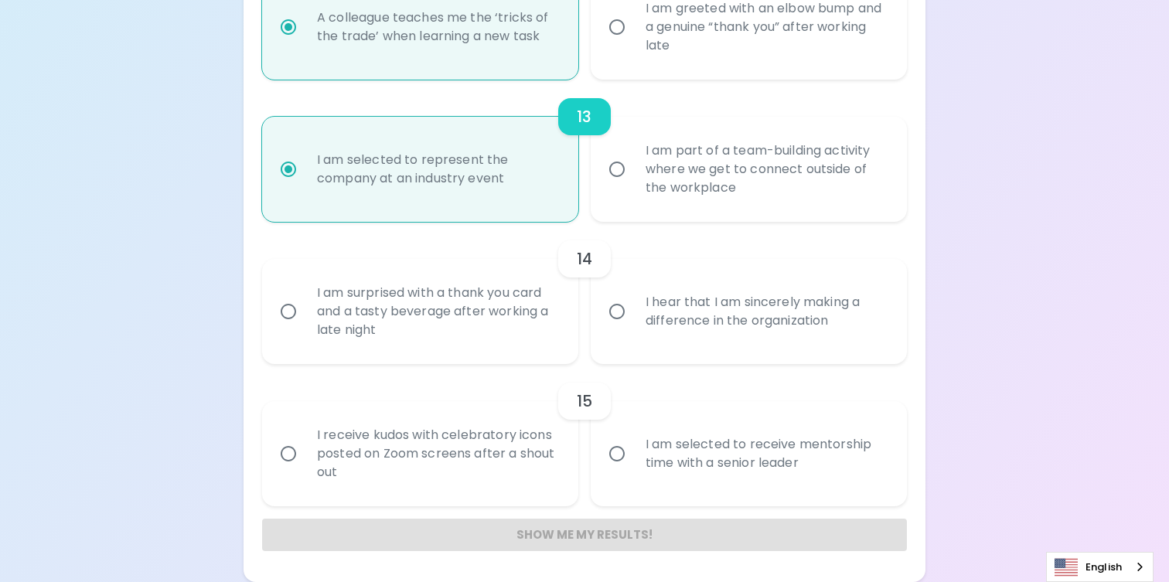
radio input "false"
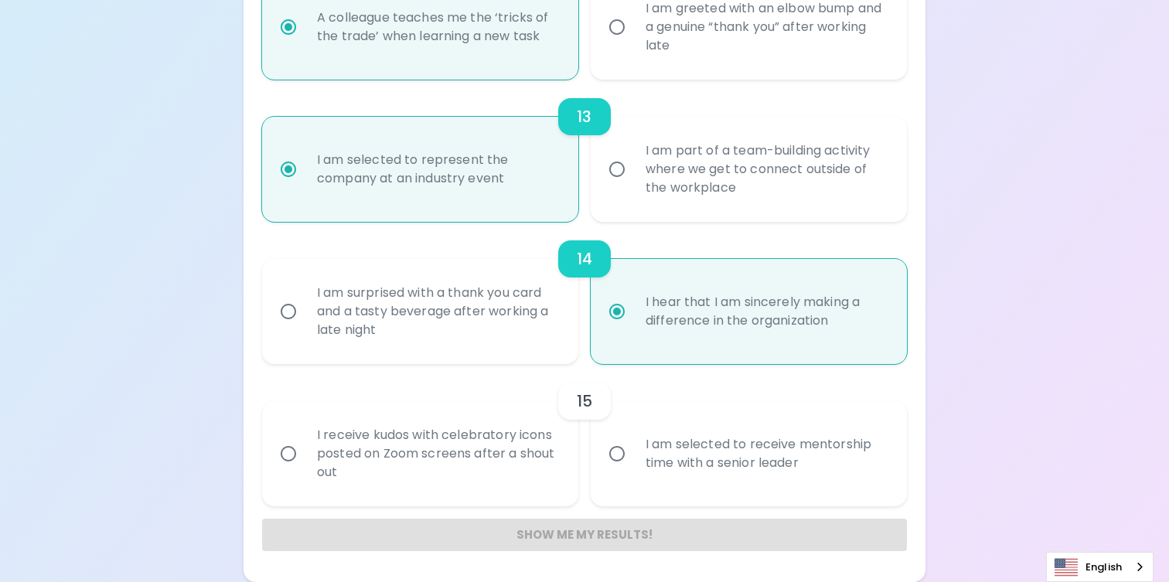
radio input "true"
click at [719, 480] on div "I am selected to receive mentorship time with a senior leader" at bounding box center [765, 454] width 265 height 74
click at [633, 470] on input "I am selected to receive mentorship time with a senior leader" at bounding box center [617, 454] width 32 height 32
radio input "false"
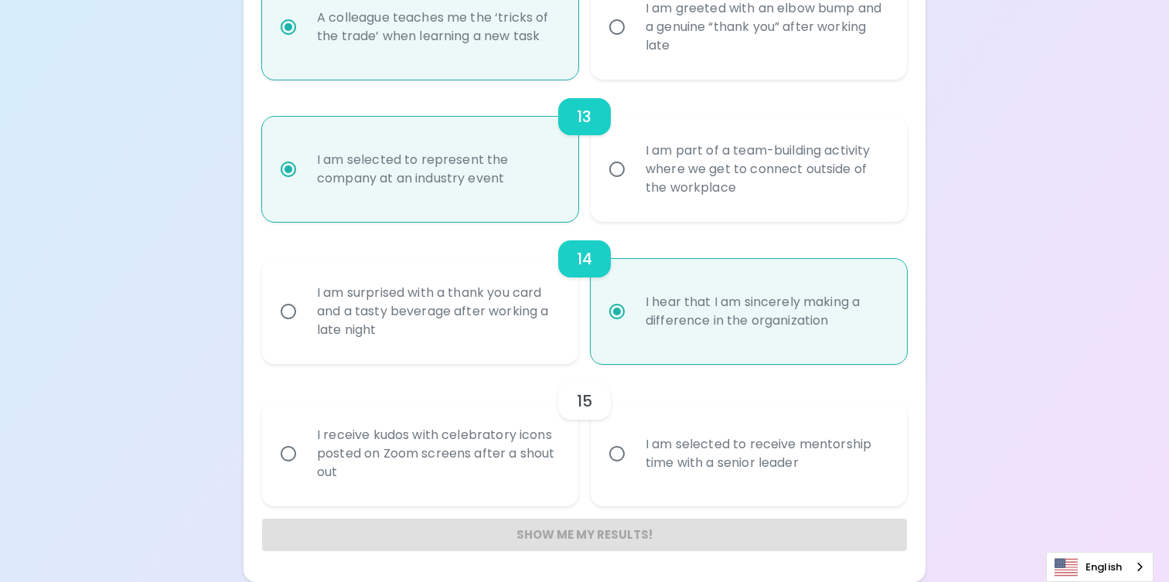
radio input "false"
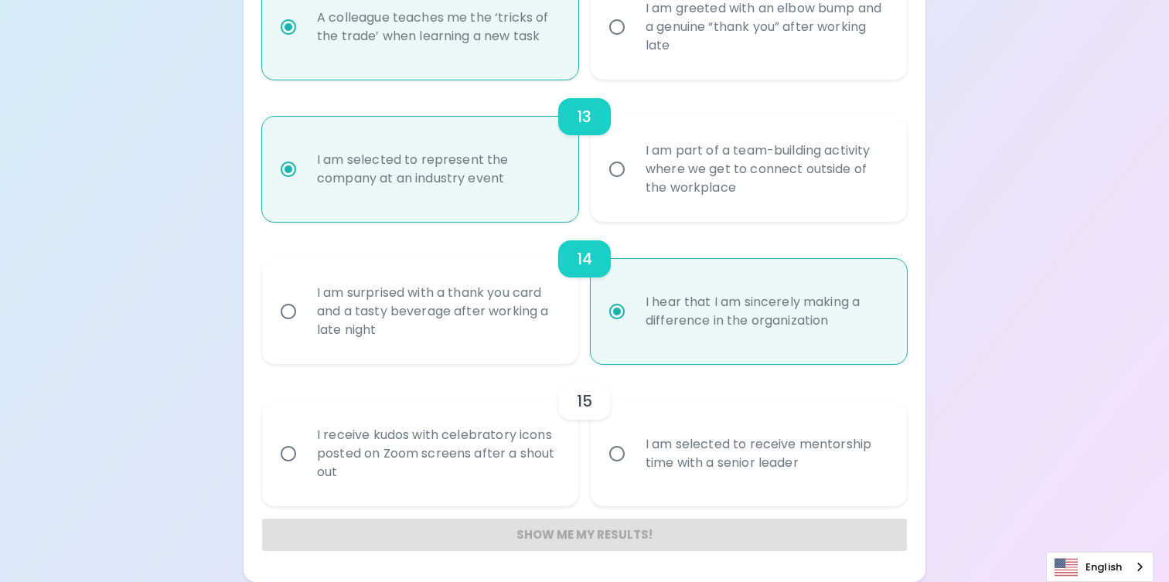
radio input "false"
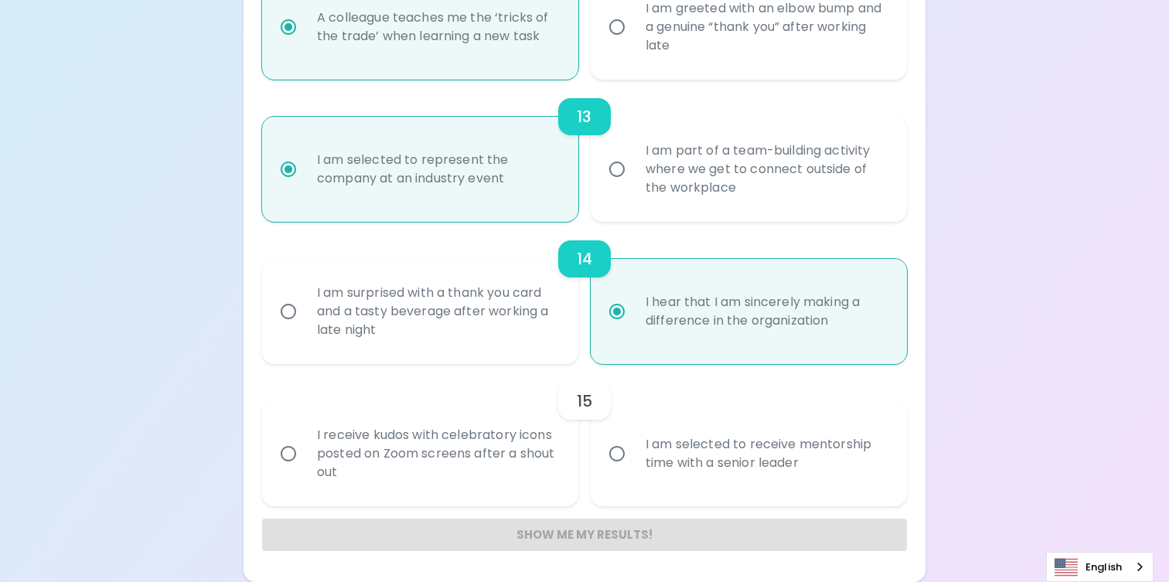
radio input "false"
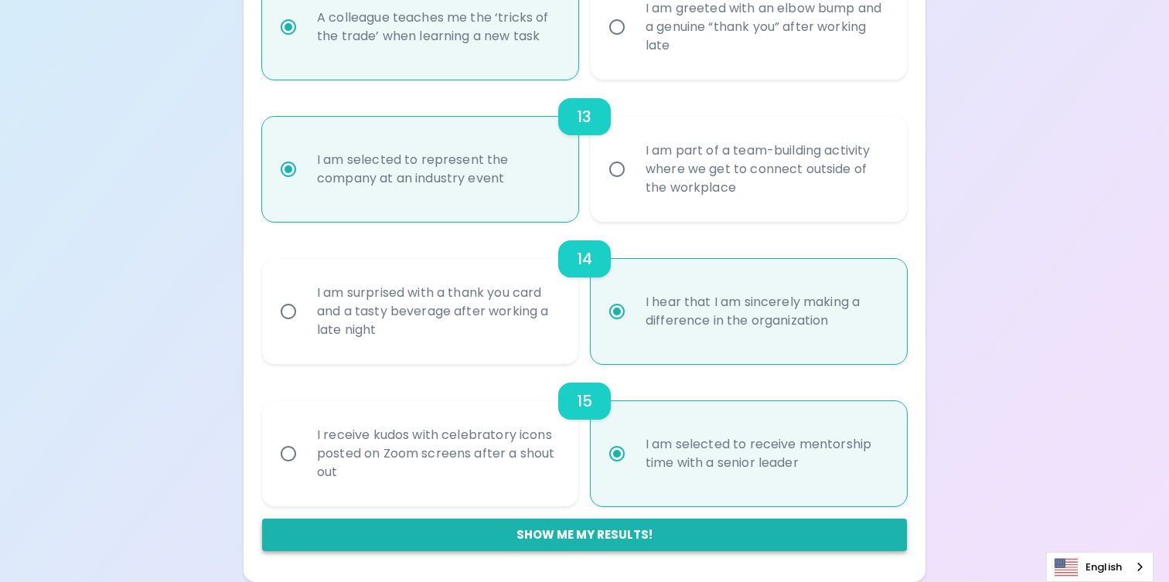
radio input "true"
click at [677, 534] on button "Show me my results!" at bounding box center [584, 535] width 645 height 32
radio input "false"
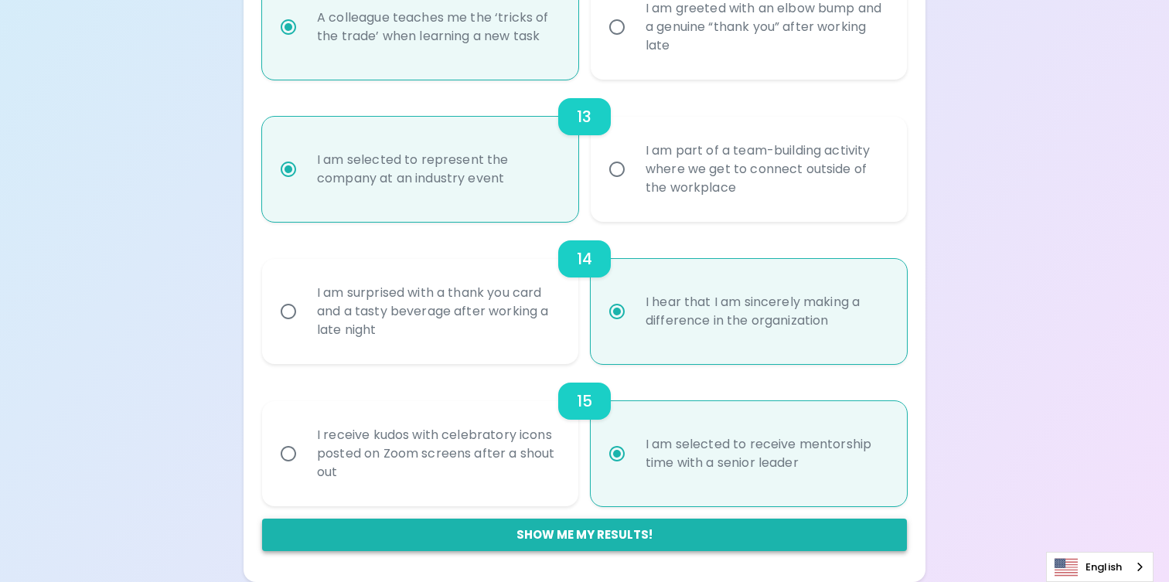
radio input "false"
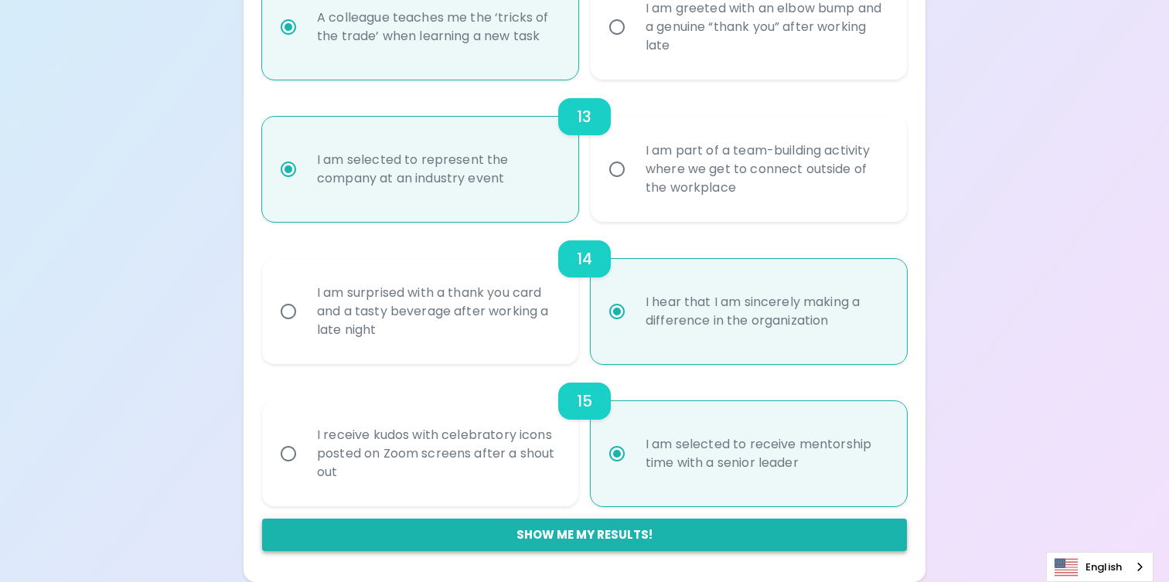
radio input "false"
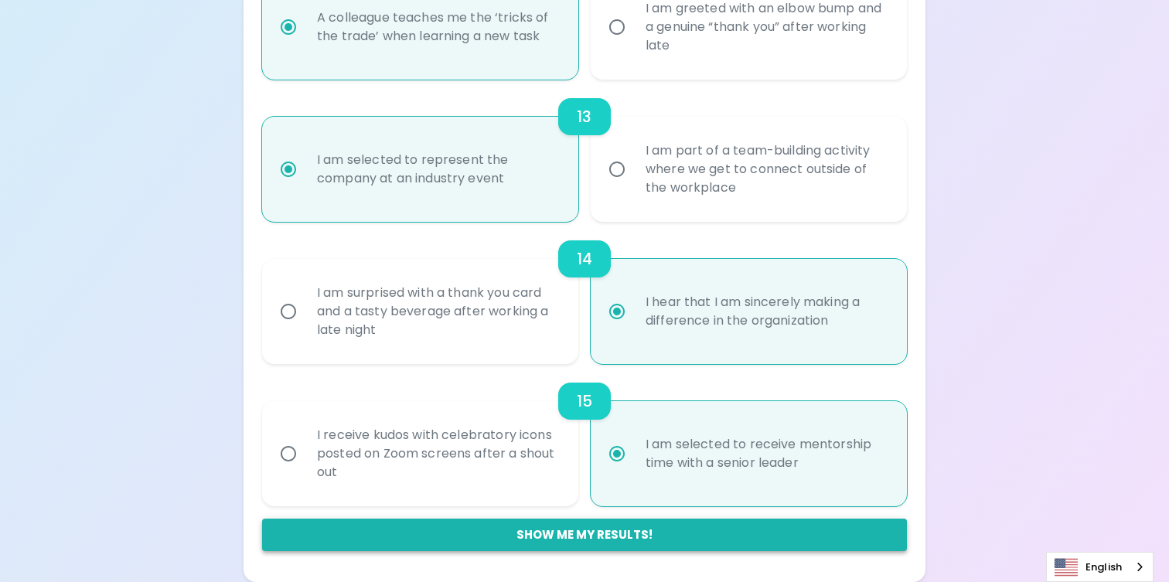
radio input "false"
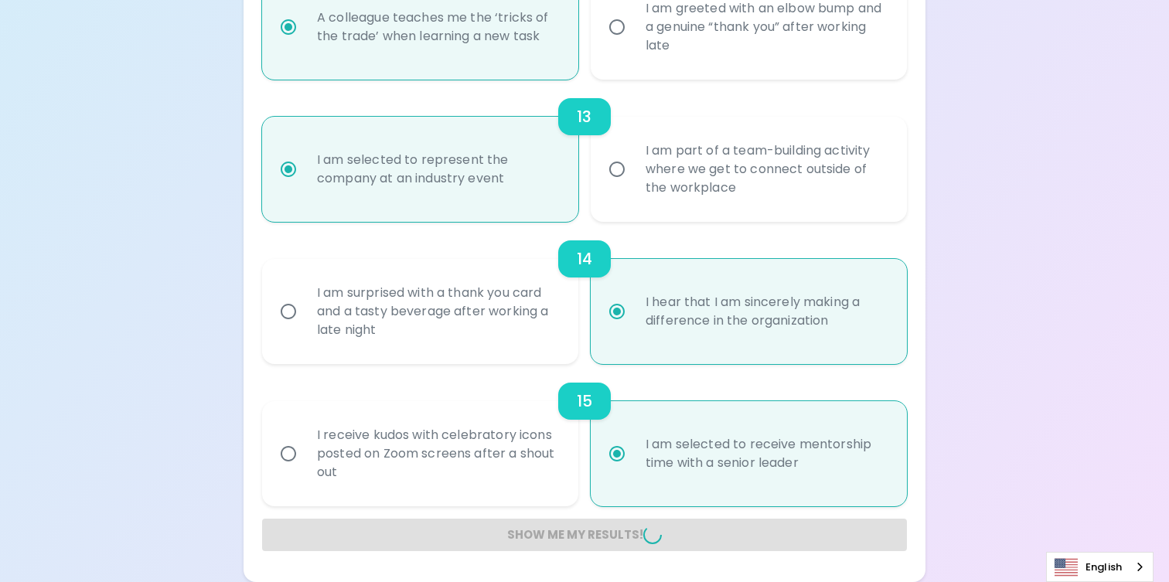
radio input "false"
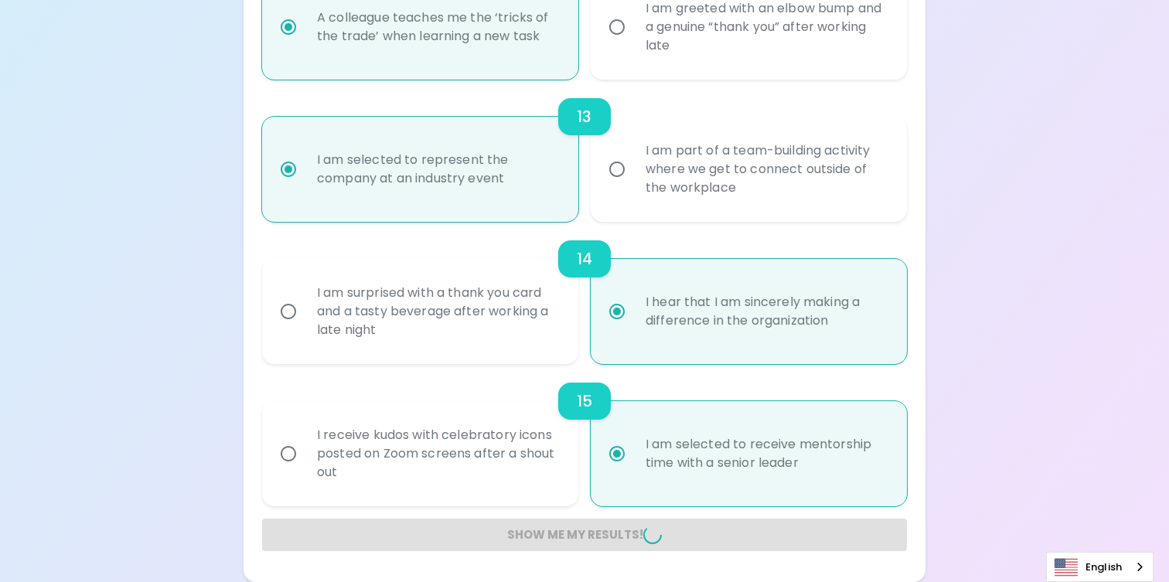
radio input "false"
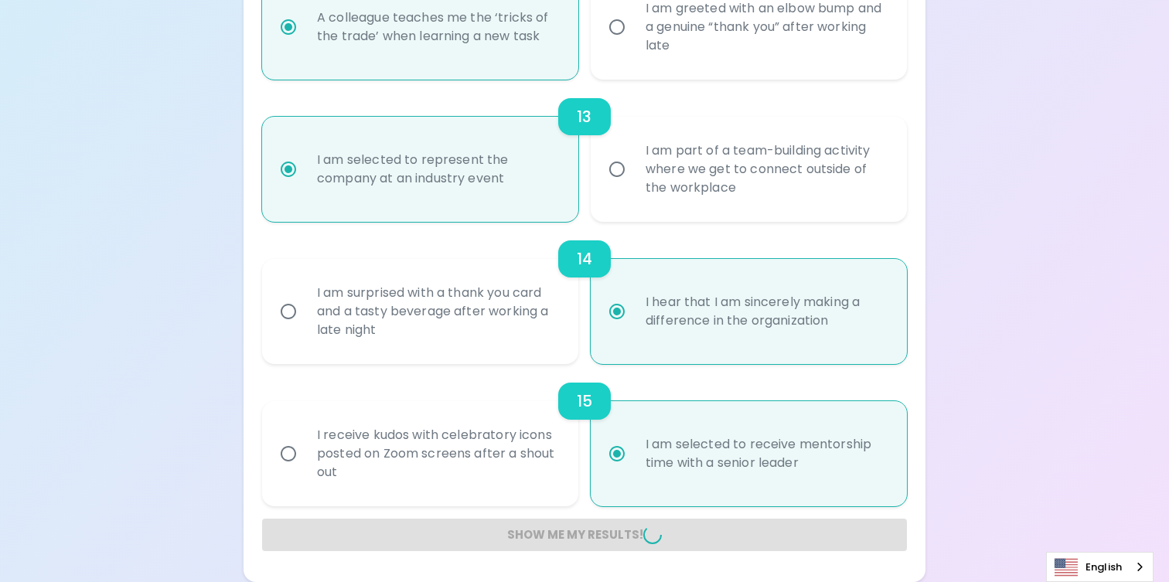
radio input "false"
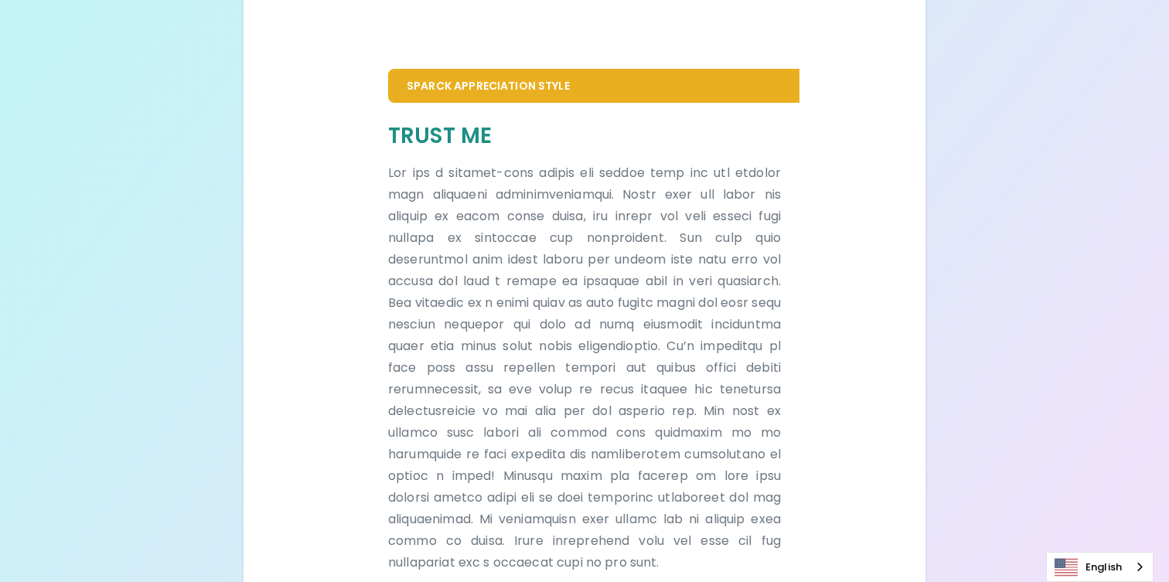
scroll to position [0, 0]
